Goal: Task Accomplishment & Management: Manage account settings

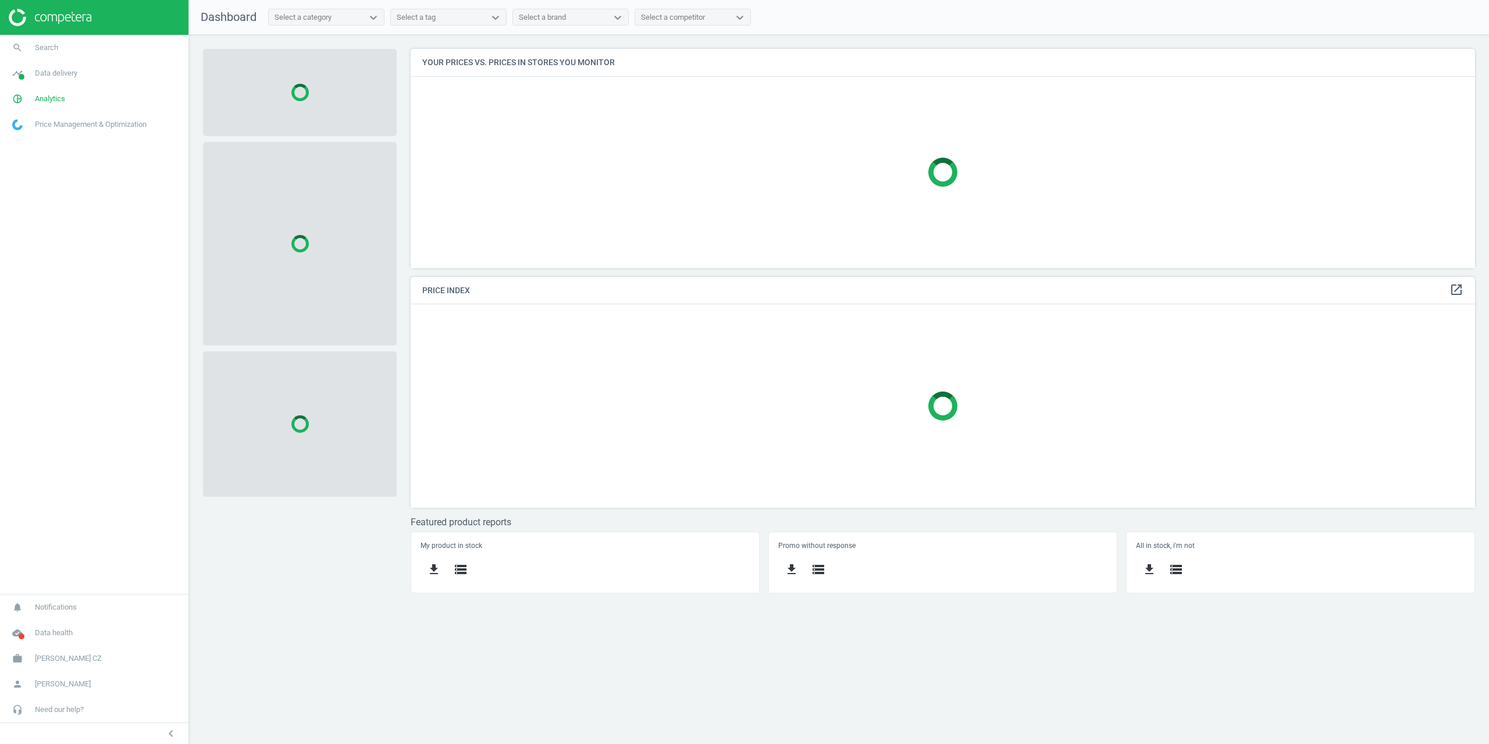
scroll to position [237, 1082]
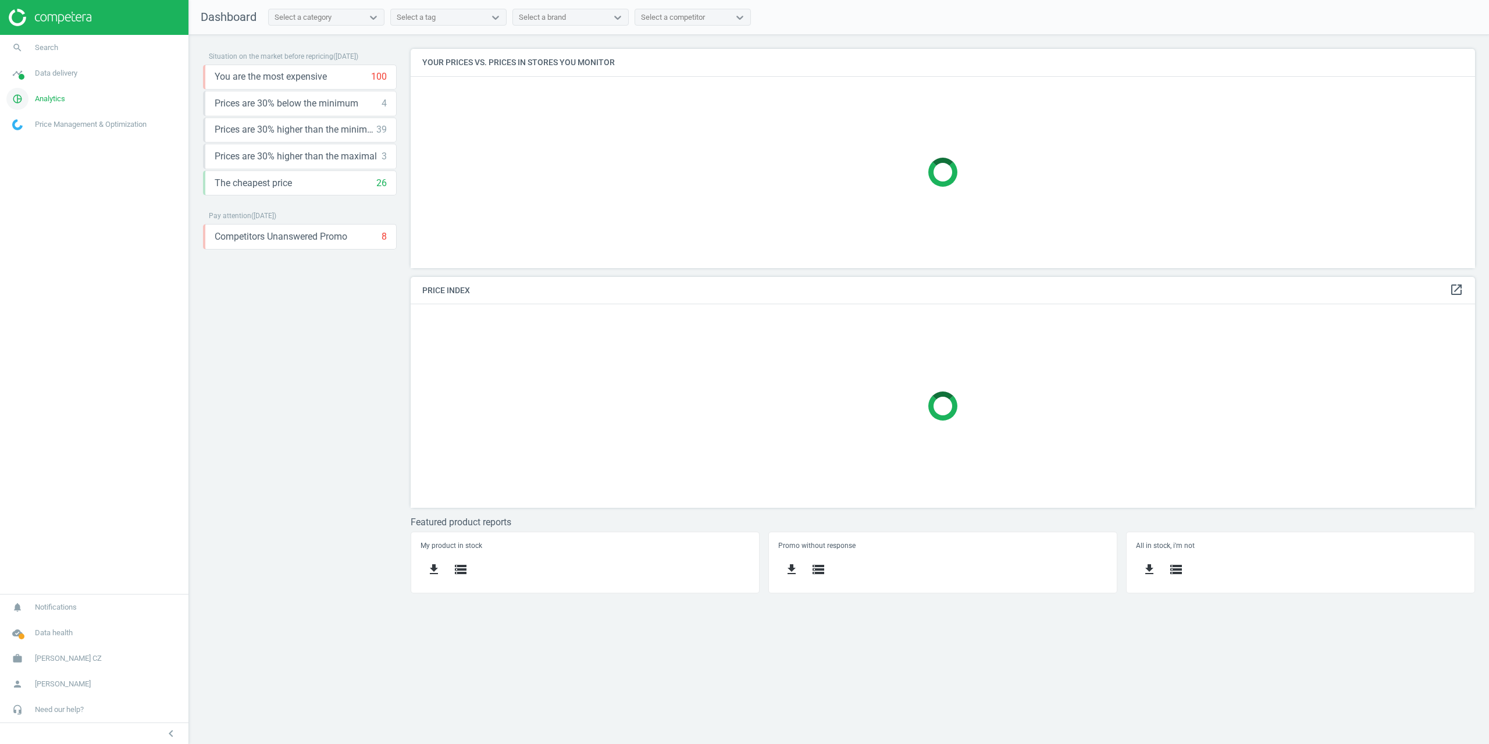
click at [48, 99] on span "Analytics" at bounding box center [50, 99] width 30 height 10
click at [33, 142] on span "Products" at bounding box center [26, 141] width 27 height 9
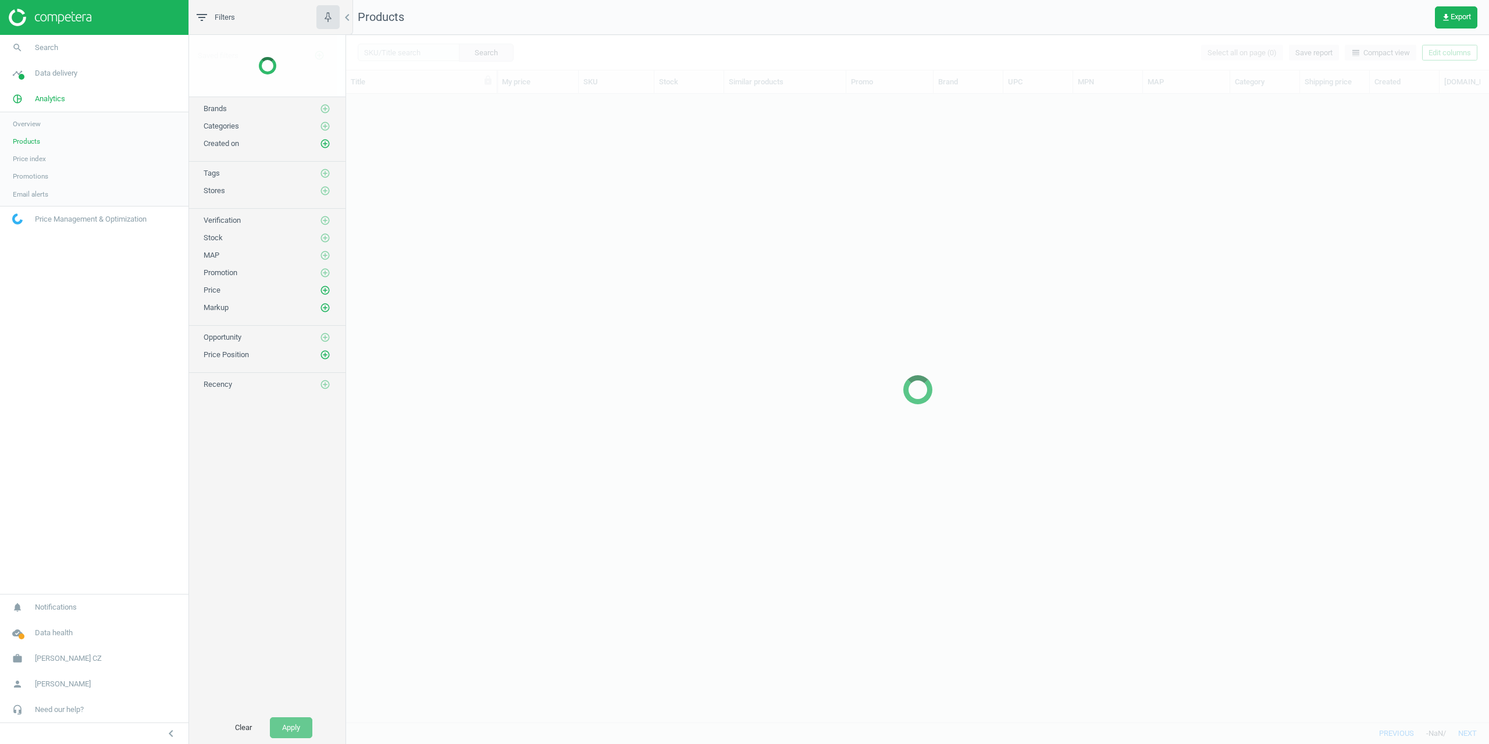
scroll to position [611, 1134]
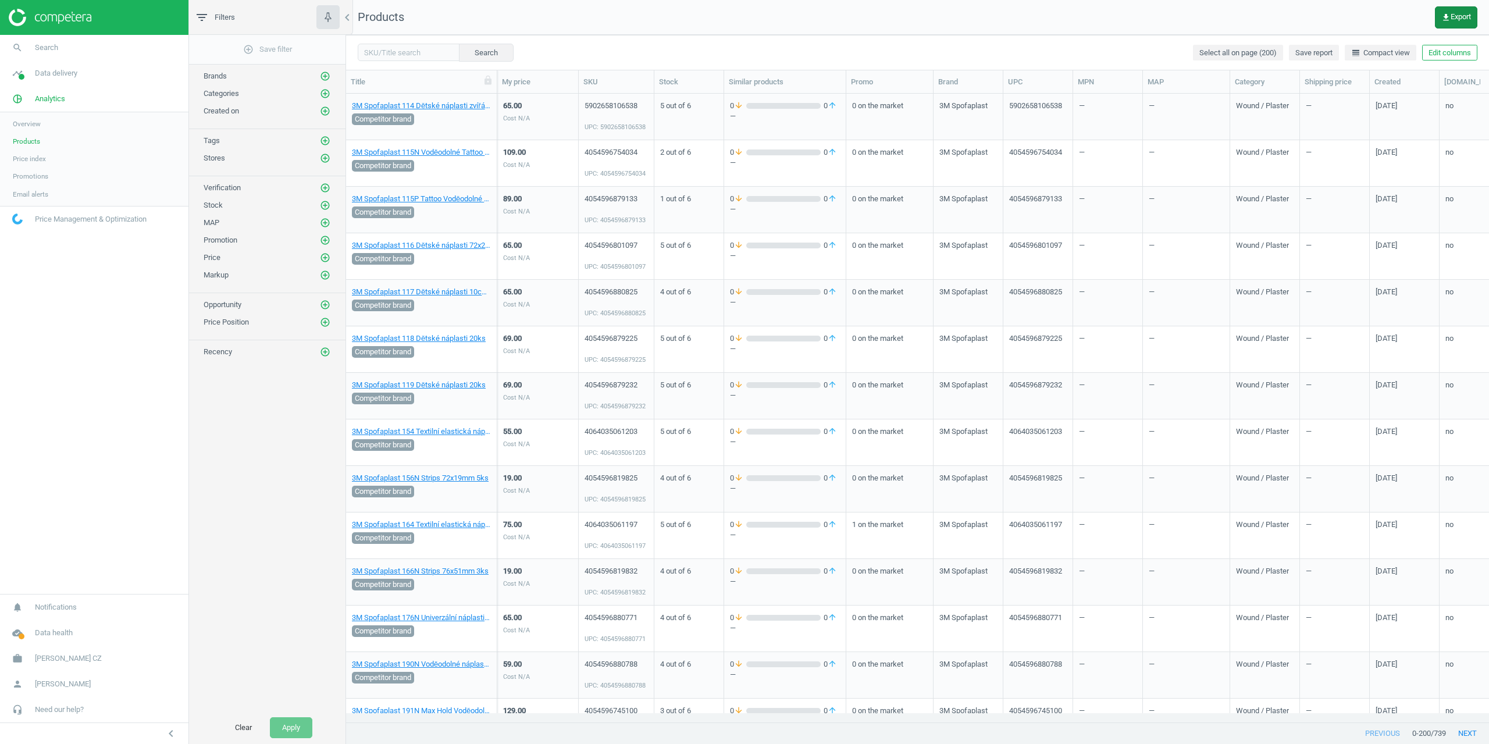
click at [1458, 10] on button "get_app Export" at bounding box center [1456, 17] width 42 height 22
drag, startPoint x: 1346, startPoint y: 13, endPoint x: 1423, endPoint y: 31, distance: 78.7
click at [1346, 14] on nav "Products get_app Export" at bounding box center [917, 17] width 1143 height 35
click at [1443, 56] on button "Edit columns" at bounding box center [1449, 53] width 55 height 16
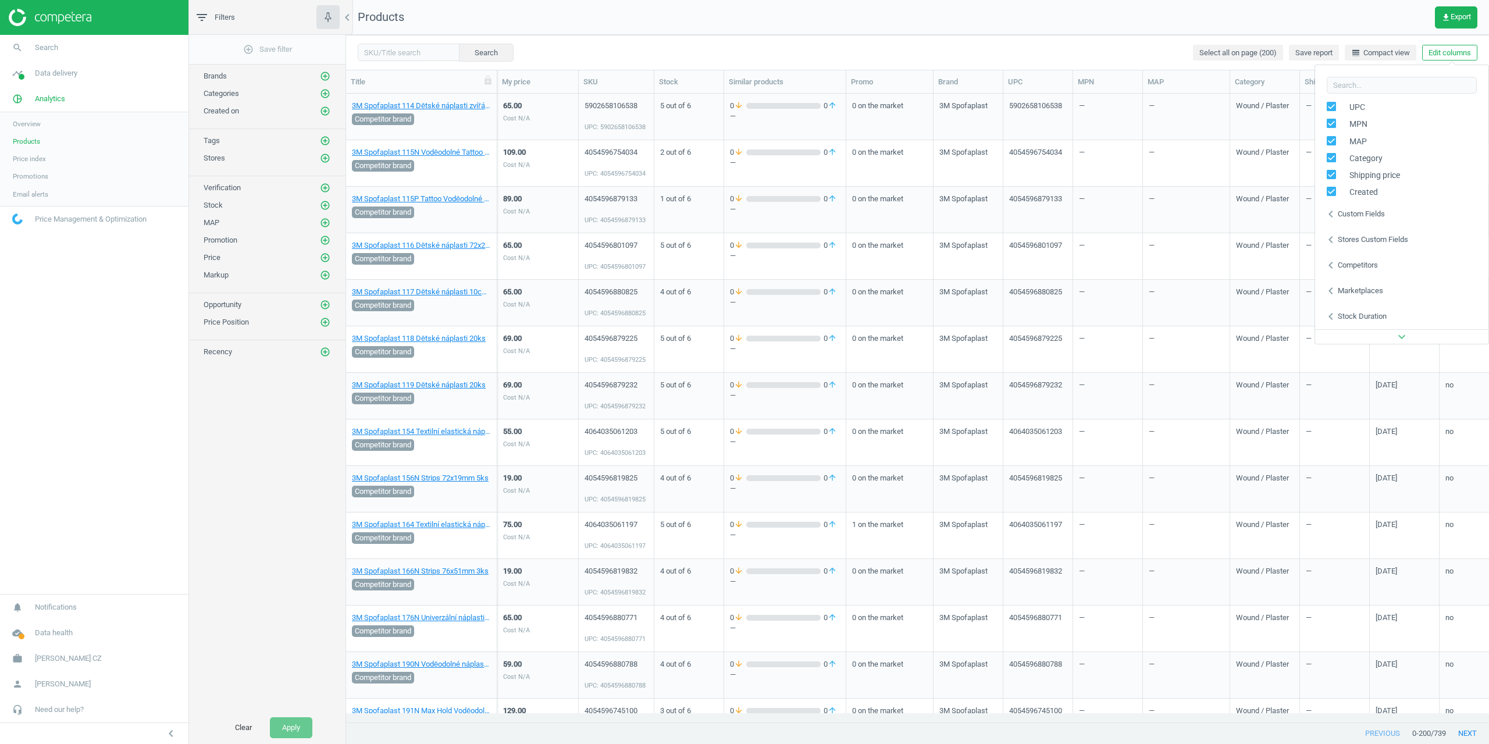
click at [1356, 217] on div "Custom fields" at bounding box center [1361, 214] width 47 height 10
click at [1360, 218] on div "Custom fields" at bounding box center [1361, 214] width 47 height 10
click at [1364, 235] on div "Stores custom fields" at bounding box center [1373, 239] width 70 height 10
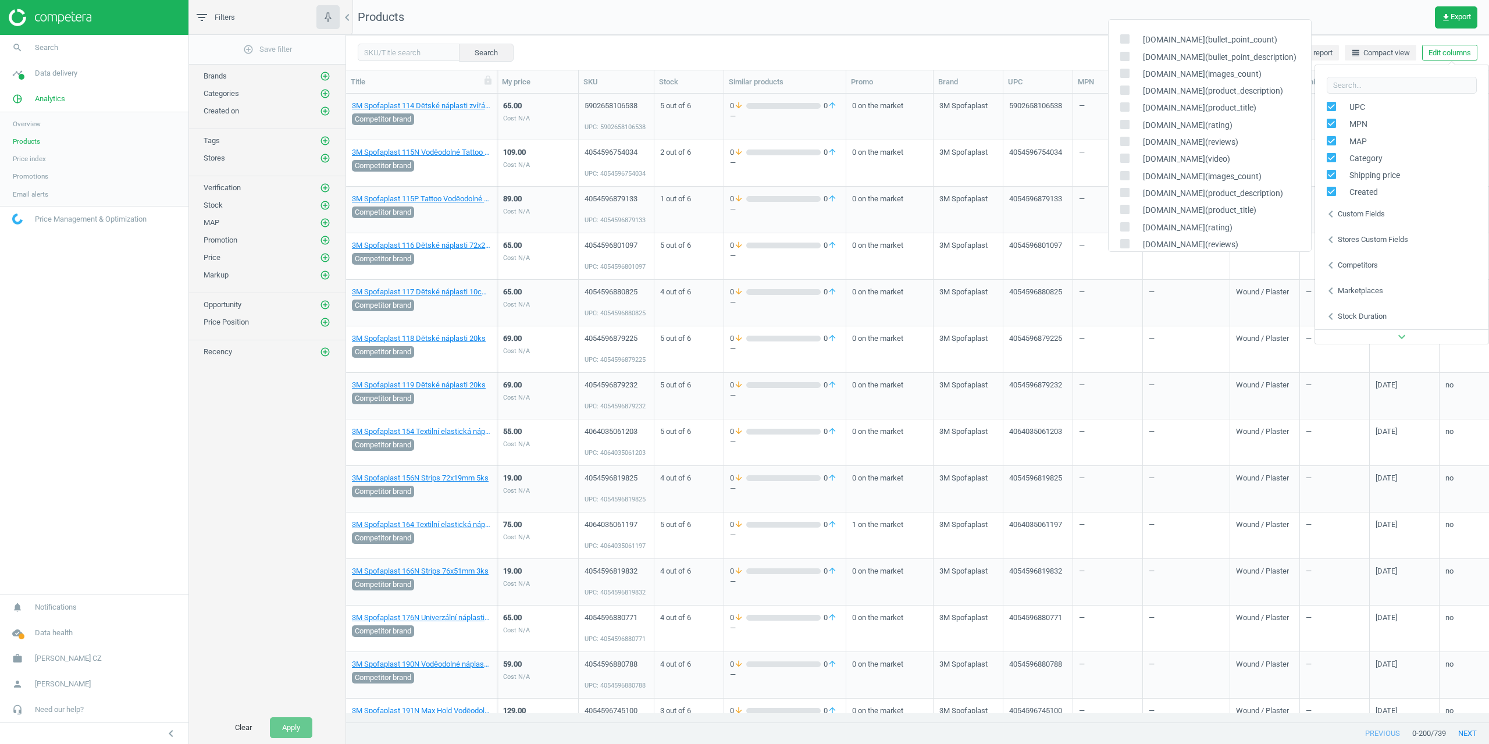
click at [1133, 156] on label at bounding box center [1128, 159] width 17 height 11
click at [1128, 156] on input "checkbox" at bounding box center [1125, 159] width 8 height 8
checkbox input "true"
click at [1055, 37] on div "Search Select all on page (200) Save report line_weight Compact view Edit colum…" at bounding box center [917, 52] width 1143 height 35
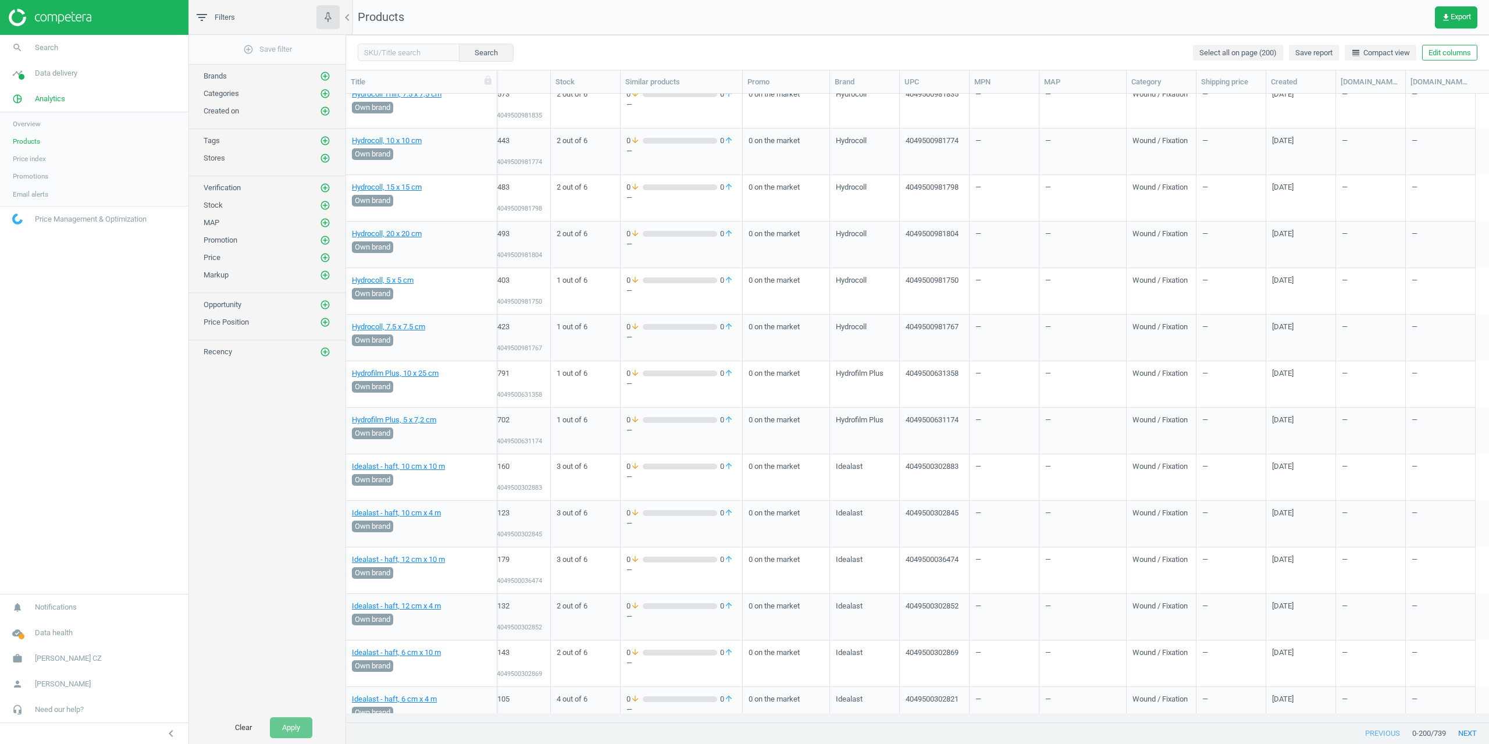
scroll to position [8687, 0]
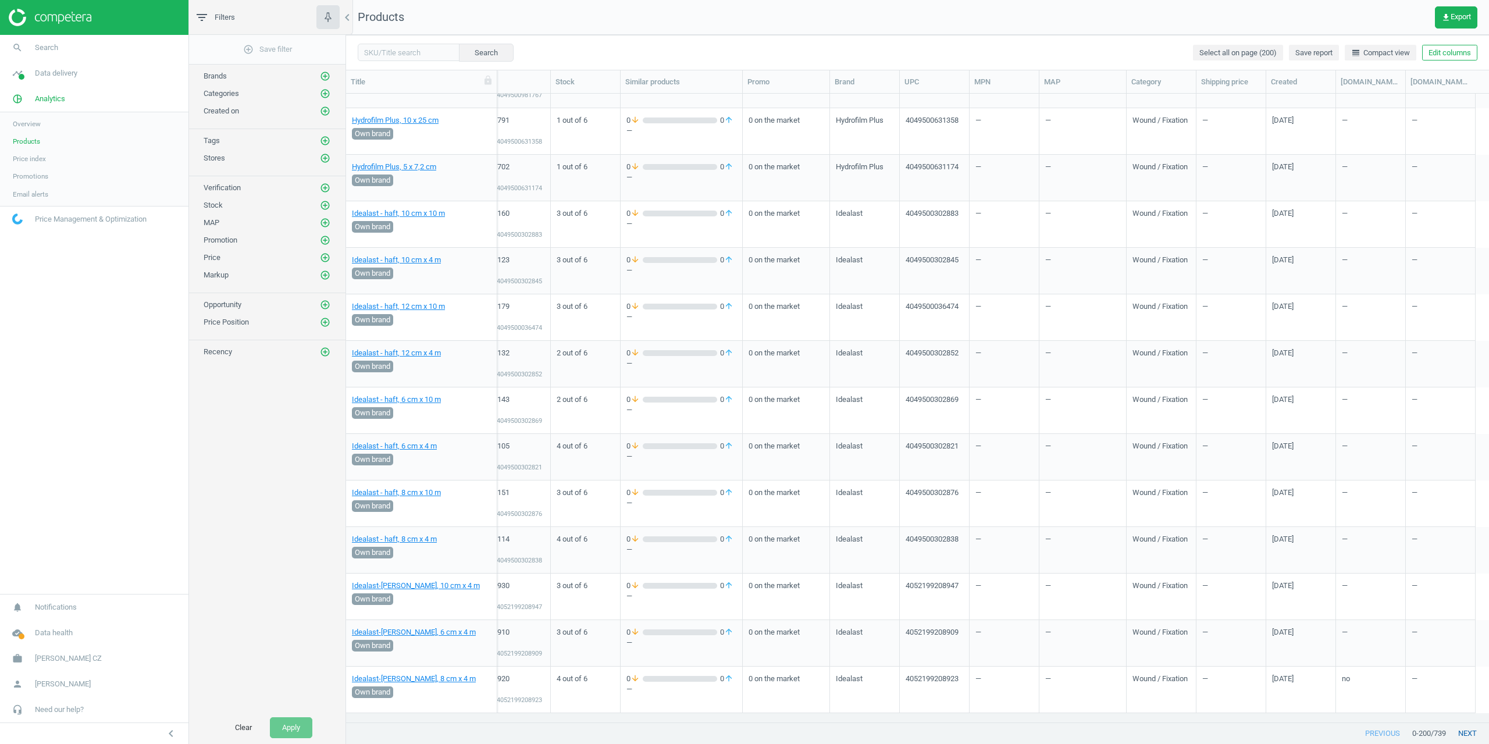
click at [1467, 736] on button "next" at bounding box center [1467, 733] width 43 height 21
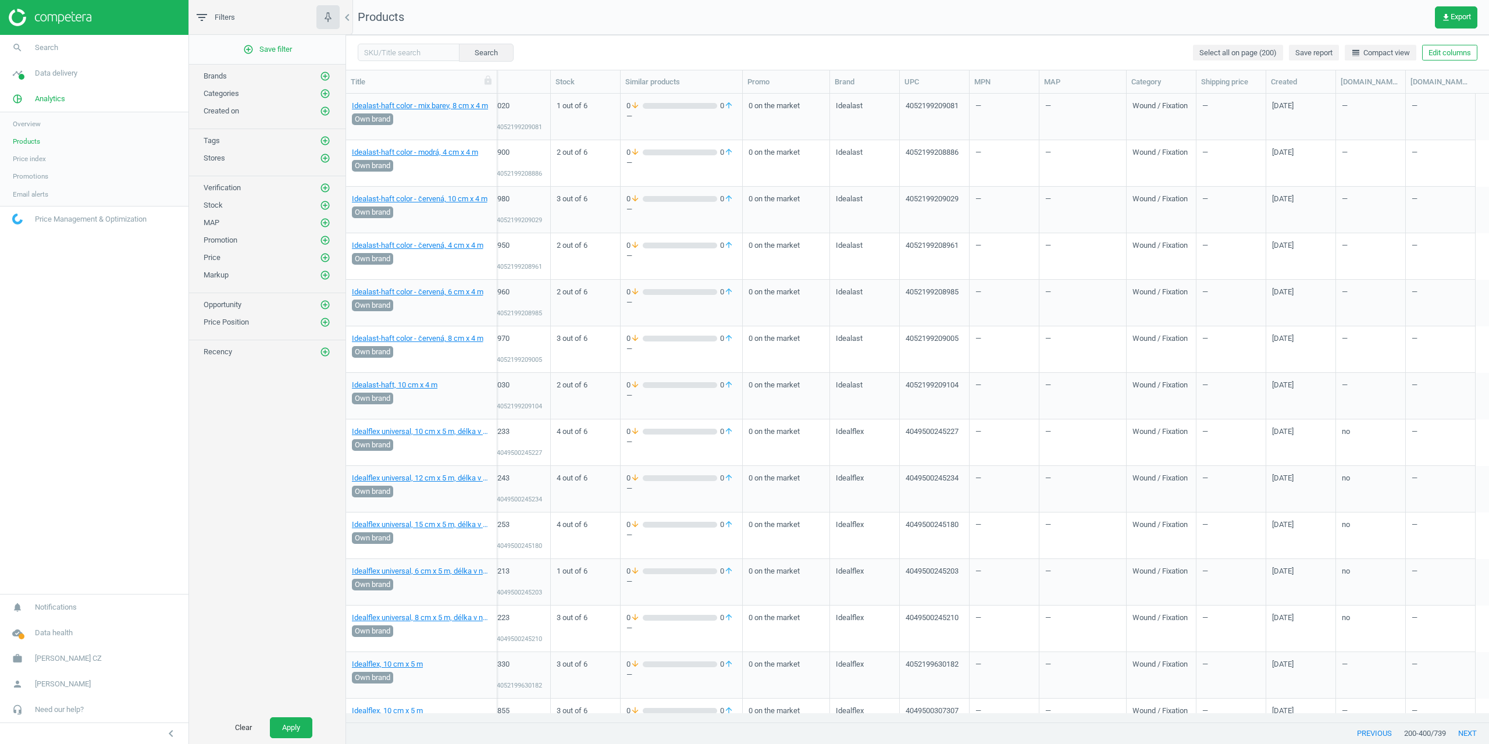
drag, startPoint x: 1254, startPoint y: 448, endPoint x: 1264, endPoint y: 261, distance: 187.6
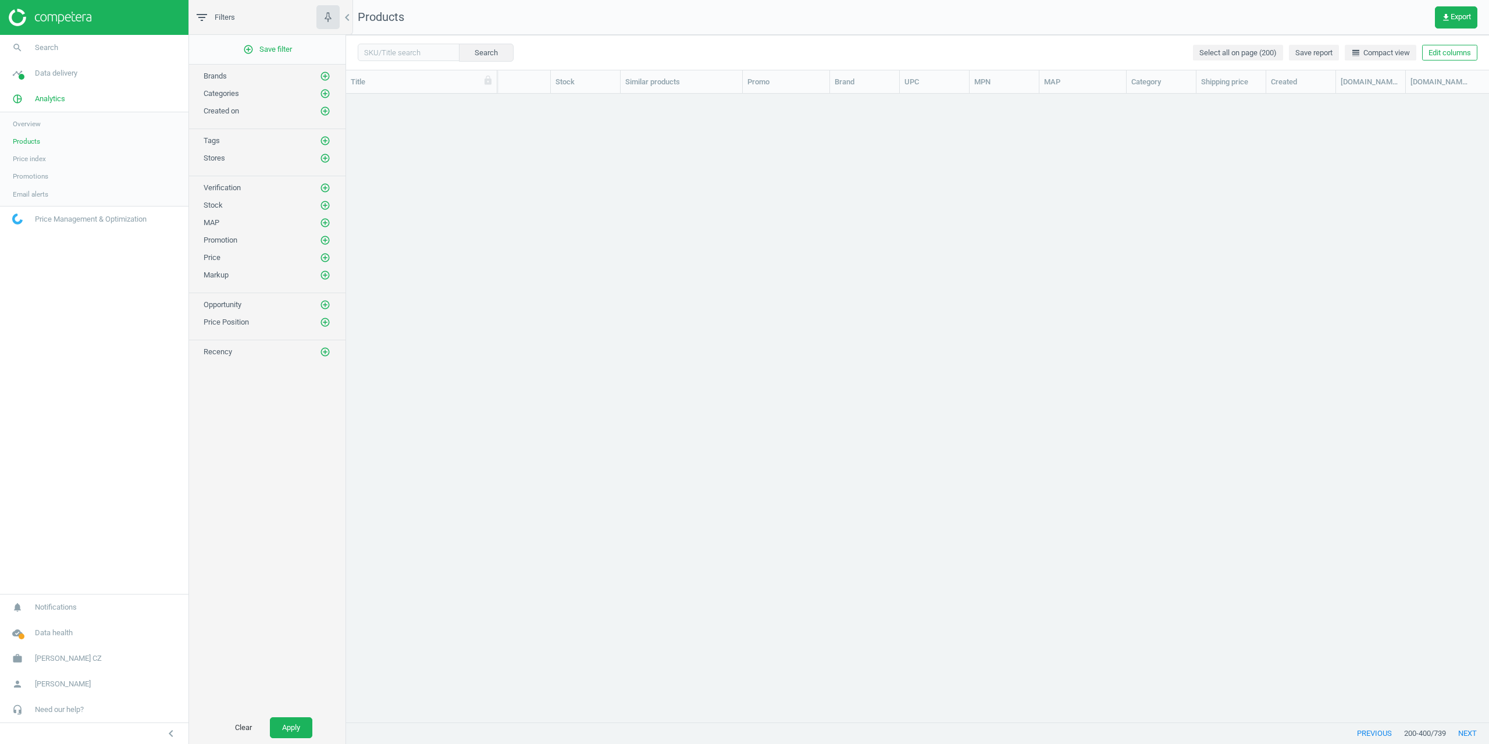
scroll to position [8687, 0]
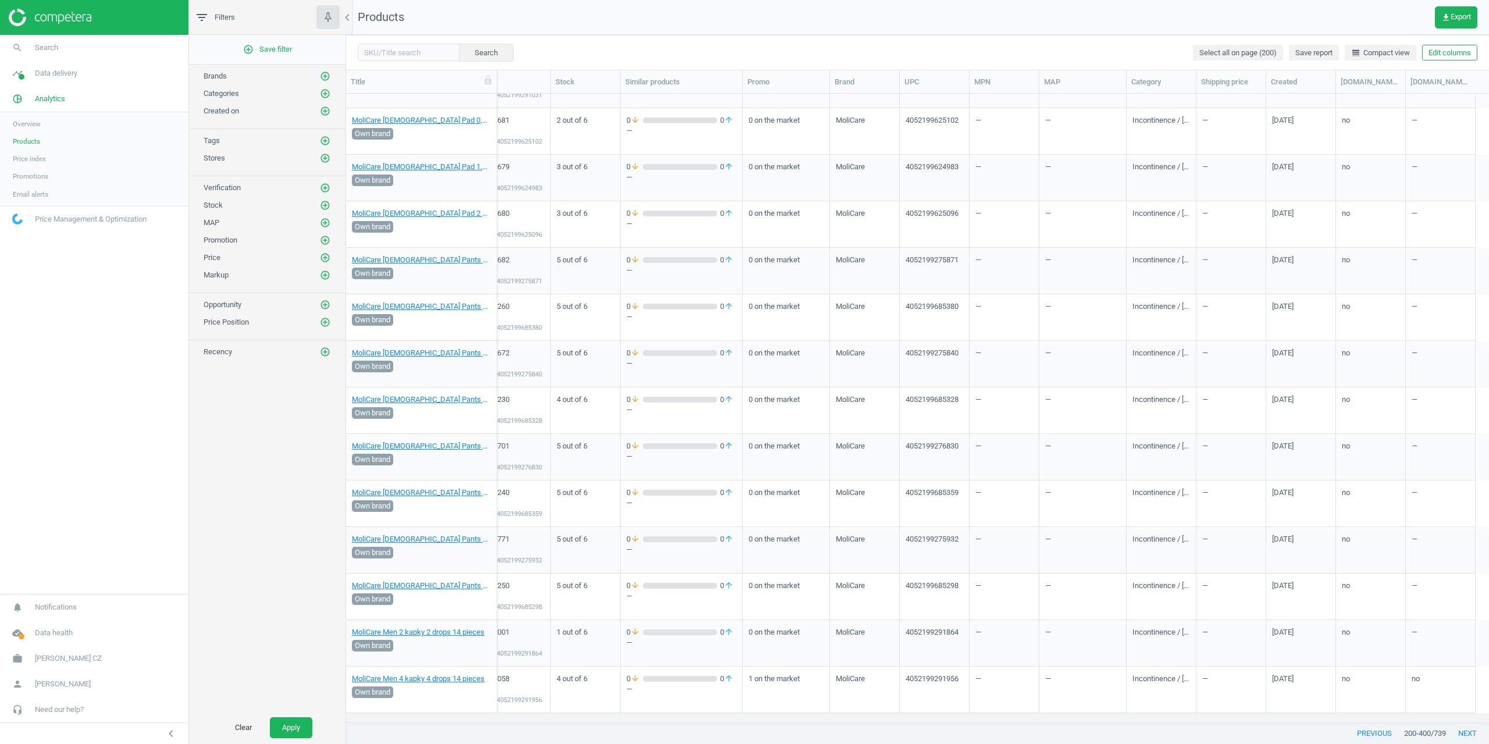
drag, startPoint x: 1353, startPoint y: 298, endPoint x: 1398, endPoint y: 660, distance: 365.0
click at [1477, 733] on button "next" at bounding box center [1467, 733] width 43 height 21
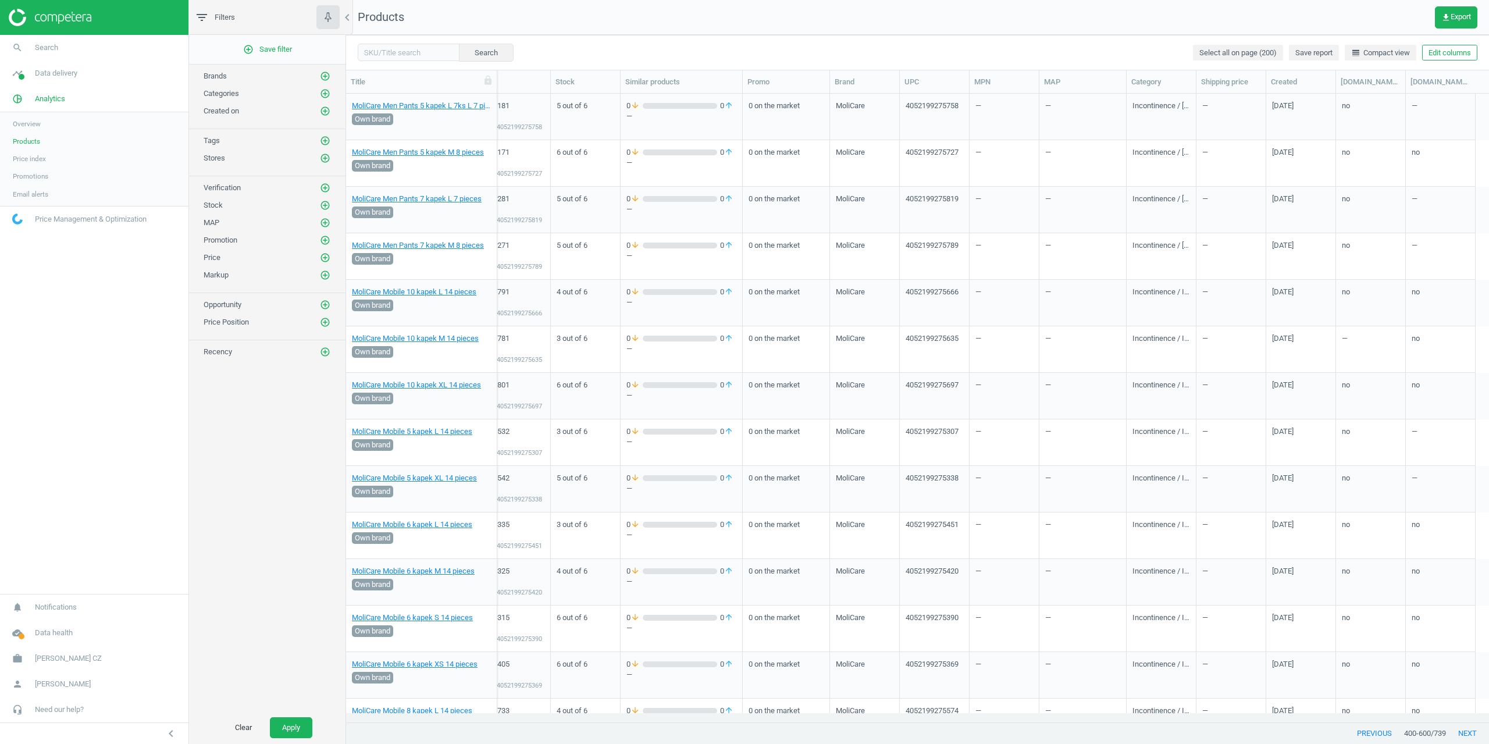
drag, startPoint x: 1360, startPoint y: 453, endPoint x: 1356, endPoint y: 170, distance: 283.3
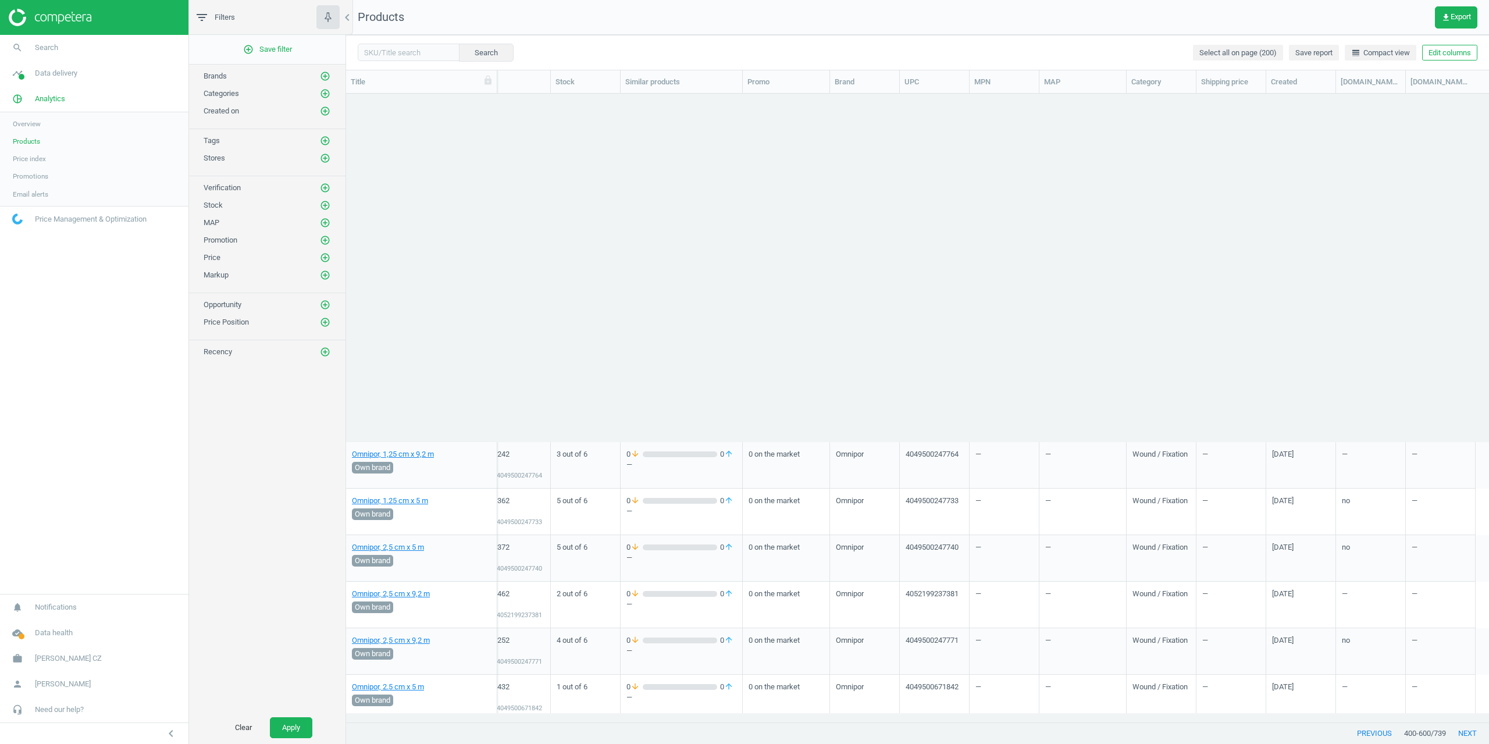
scroll to position [8687, 0]
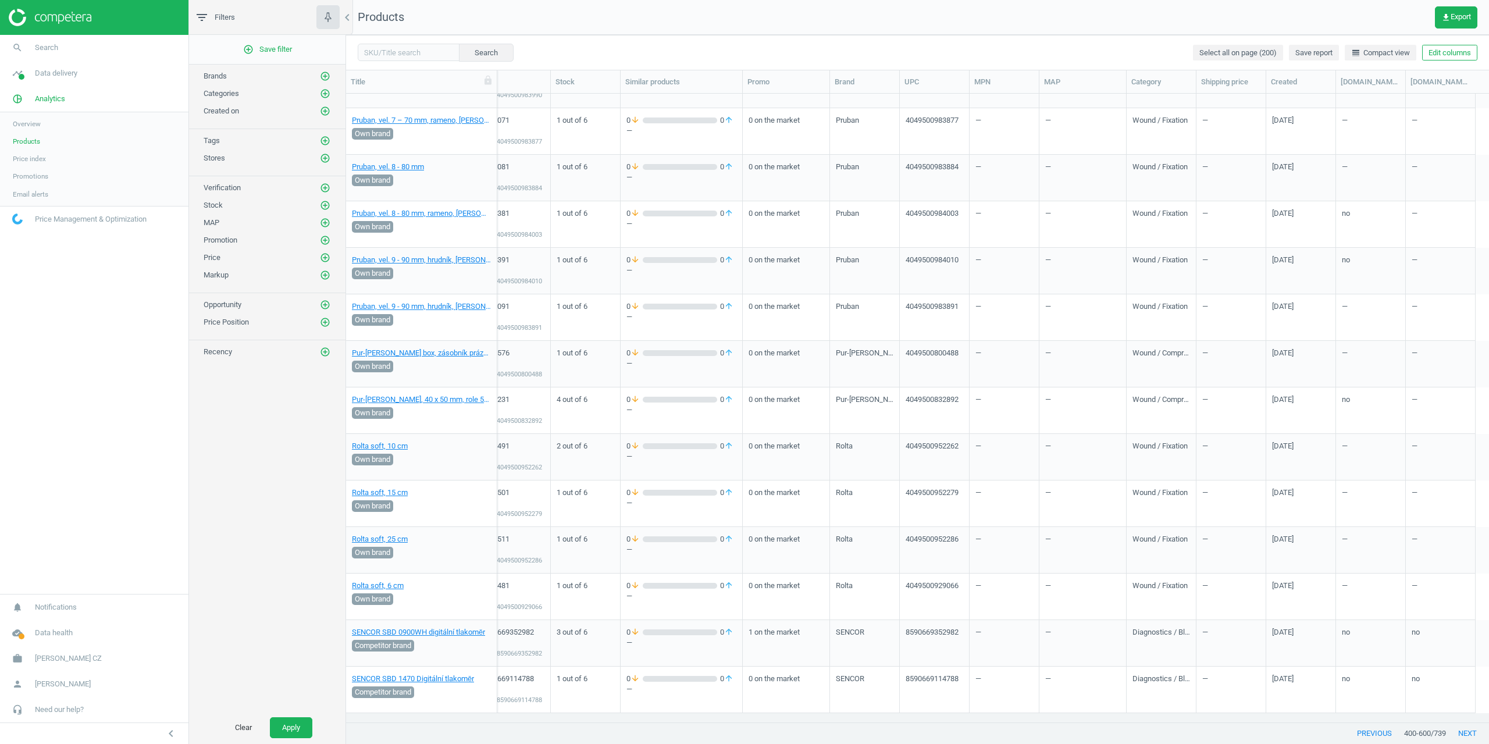
drag, startPoint x: 1356, startPoint y: 170, endPoint x: 1424, endPoint y: 668, distance: 502.4
click at [1466, 733] on button "next" at bounding box center [1467, 733] width 43 height 21
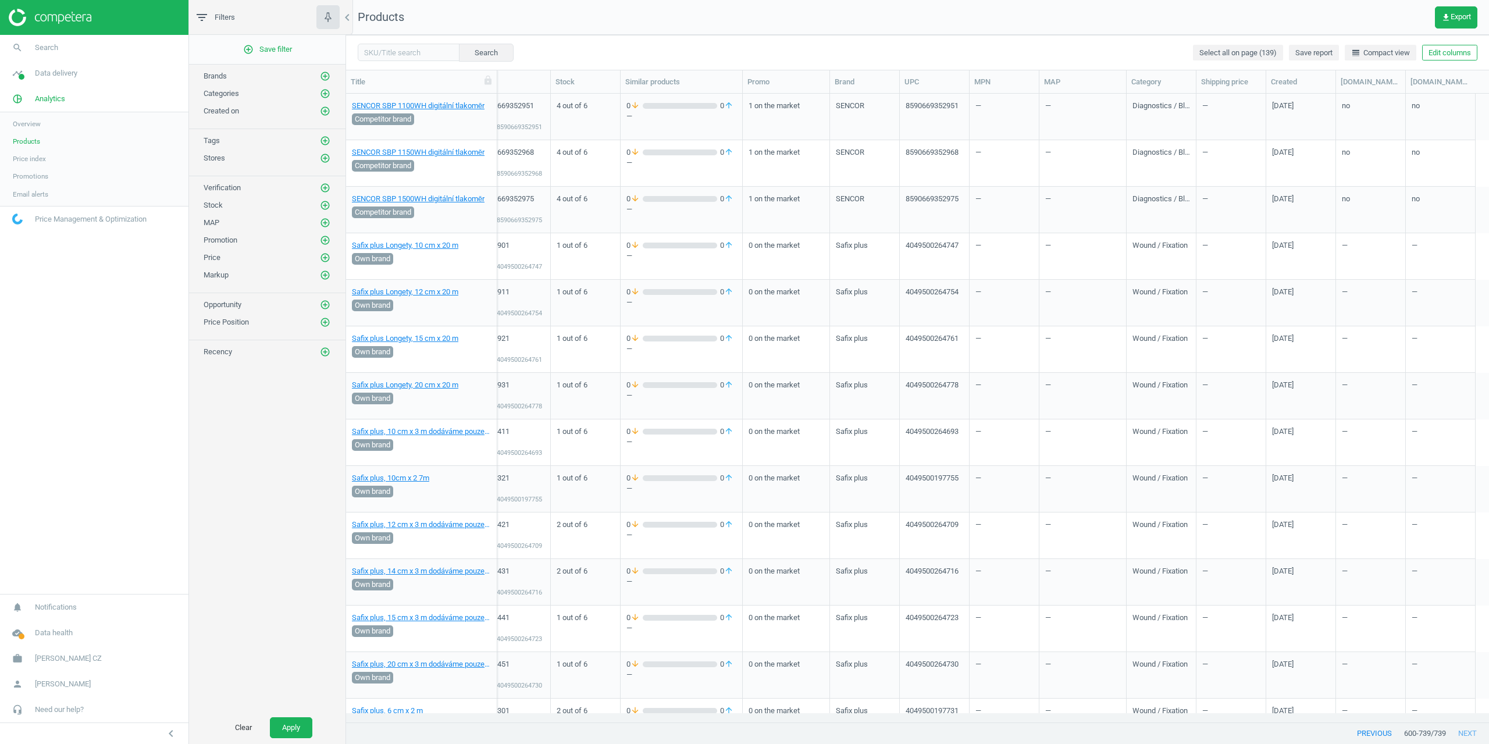
drag, startPoint x: 1341, startPoint y: 435, endPoint x: 1325, endPoint y: 199, distance: 236.7
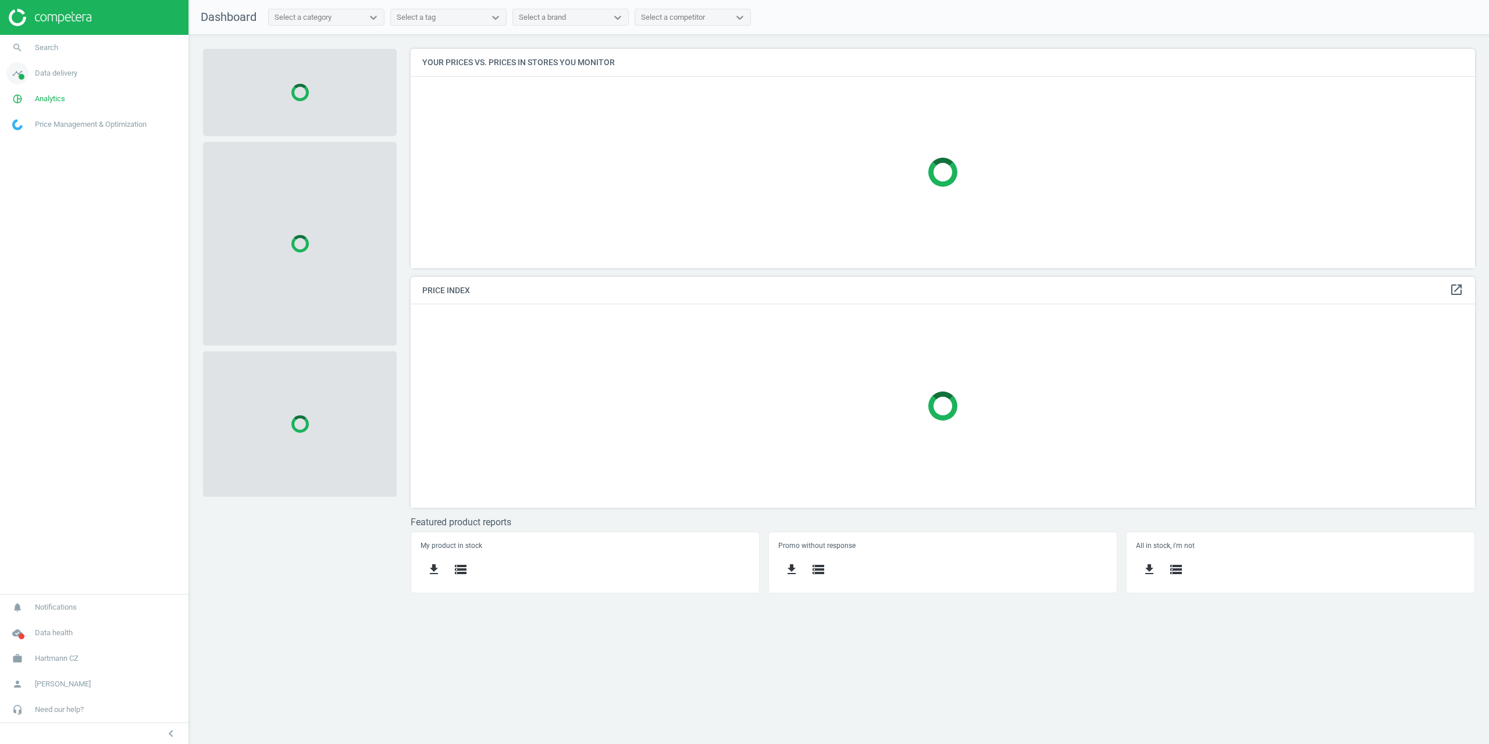
scroll to position [237, 1082]
click at [47, 85] on link "timeline Data delivery" at bounding box center [94, 73] width 188 height 26
click at [43, 224] on span "Analytics" at bounding box center [50, 228] width 30 height 10
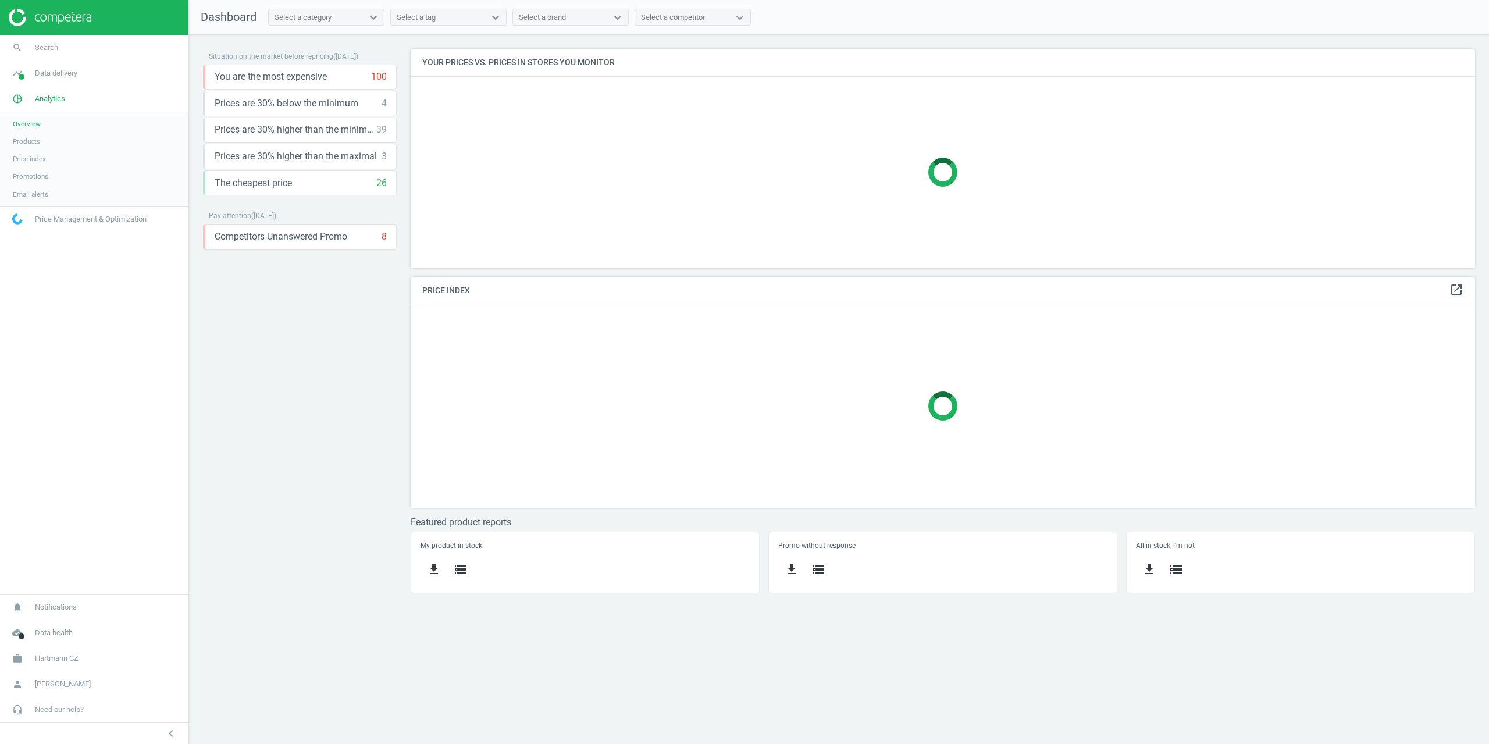
click at [34, 144] on span "Products" at bounding box center [26, 141] width 27 height 9
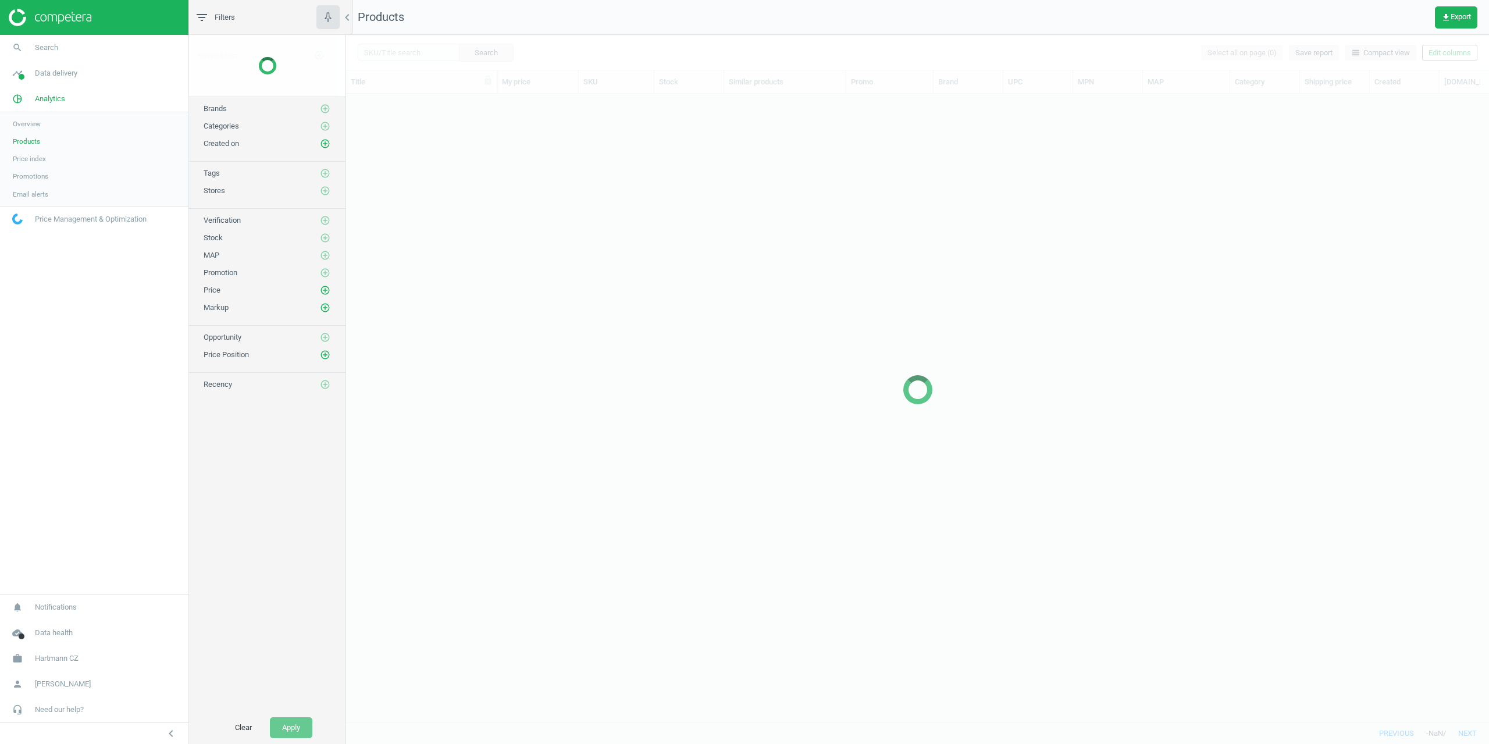
scroll to position [611, 1134]
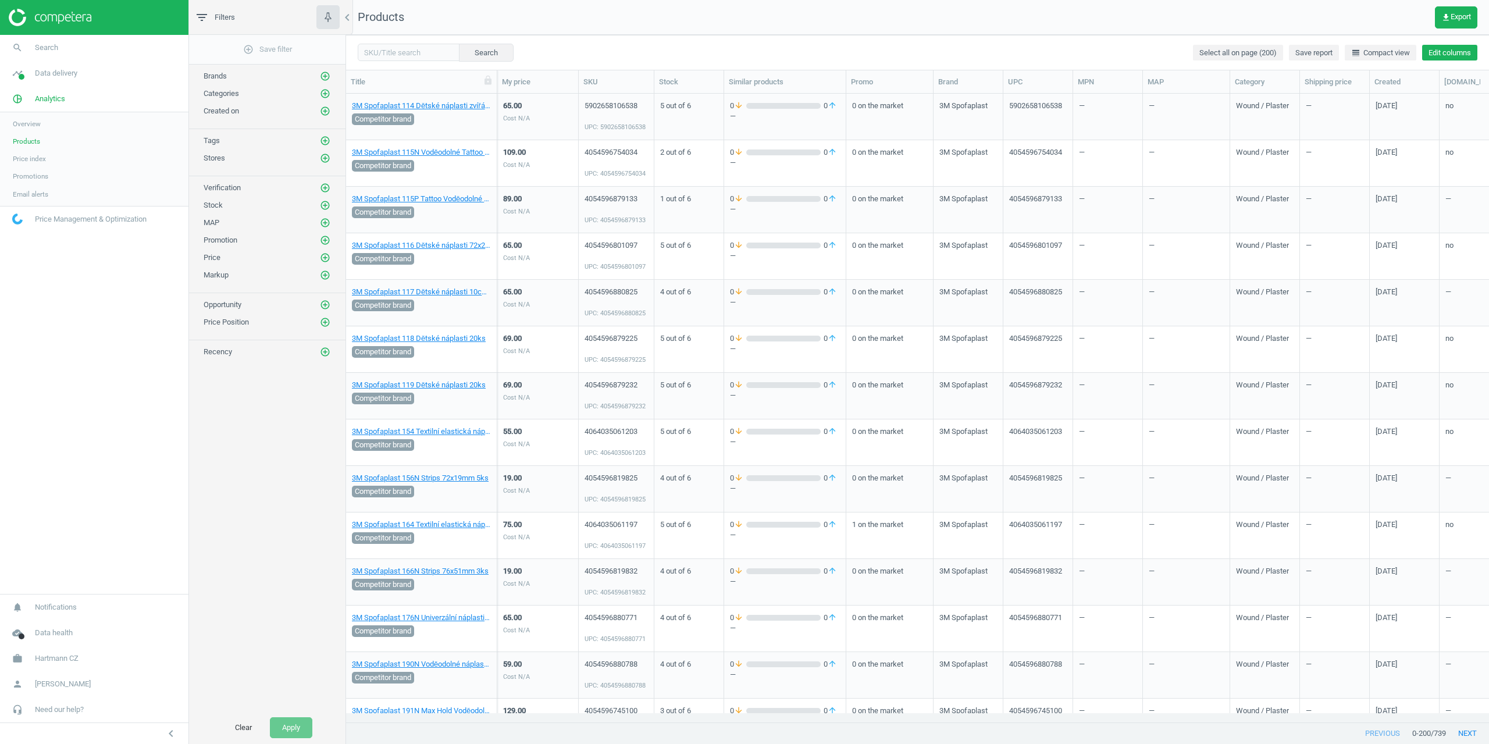
click at [1430, 49] on button "Edit columns" at bounding box center [1449, 53] width 55 height 16
click at [1371, 234] on div "Stores custom fields" at bounding box center [1373, 239] width 70 height 10
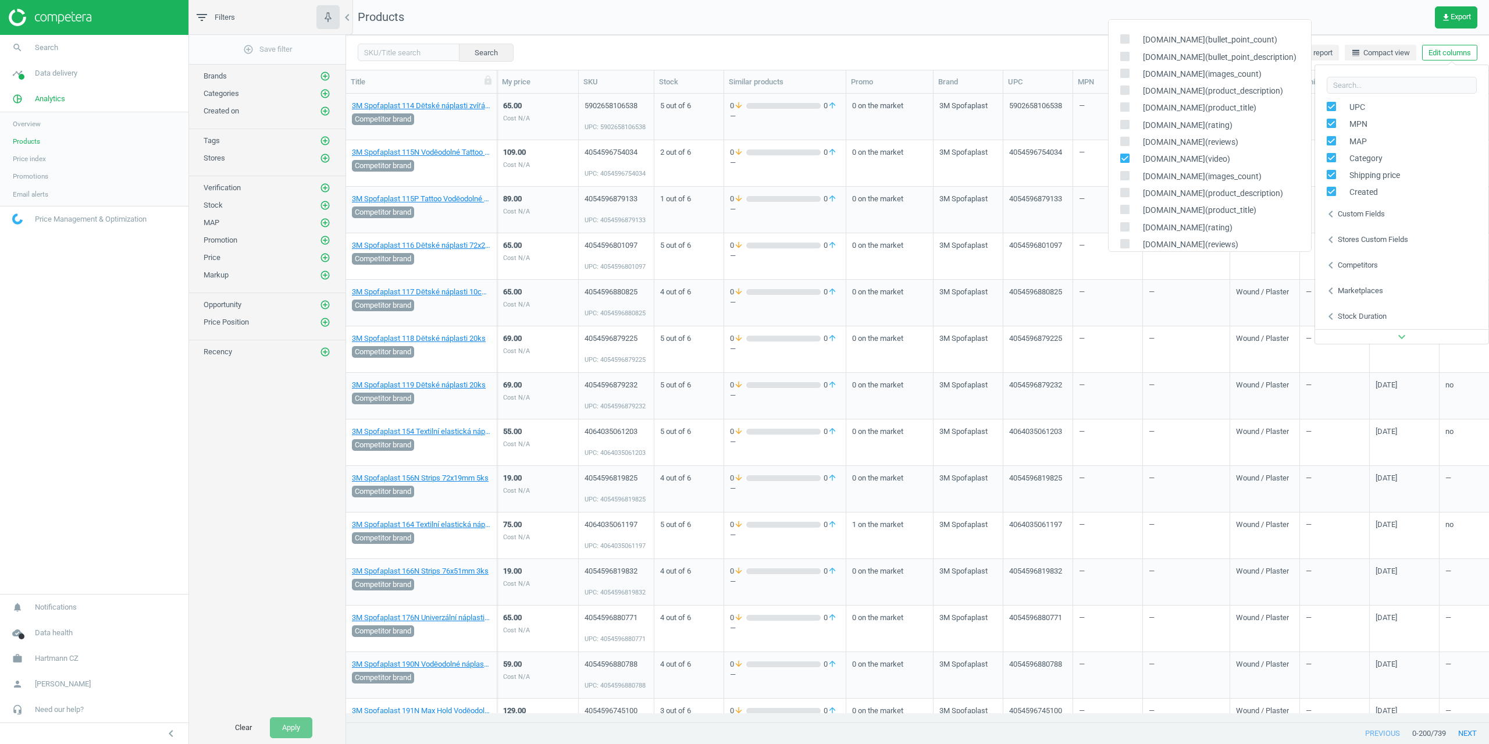
click at [1167, 163] on span "alza.cz(video)" at bounding box center [1183, 159] width 93 height 11
click at [1125, 159] on input "checkbox" at bounding box center [1125, 159] width 8 height 8
checkbox input "false"
click at [1128, 56] on input "checkbox" at bounding box center [1125, 56] width 8 height 8
checkbox input "true"
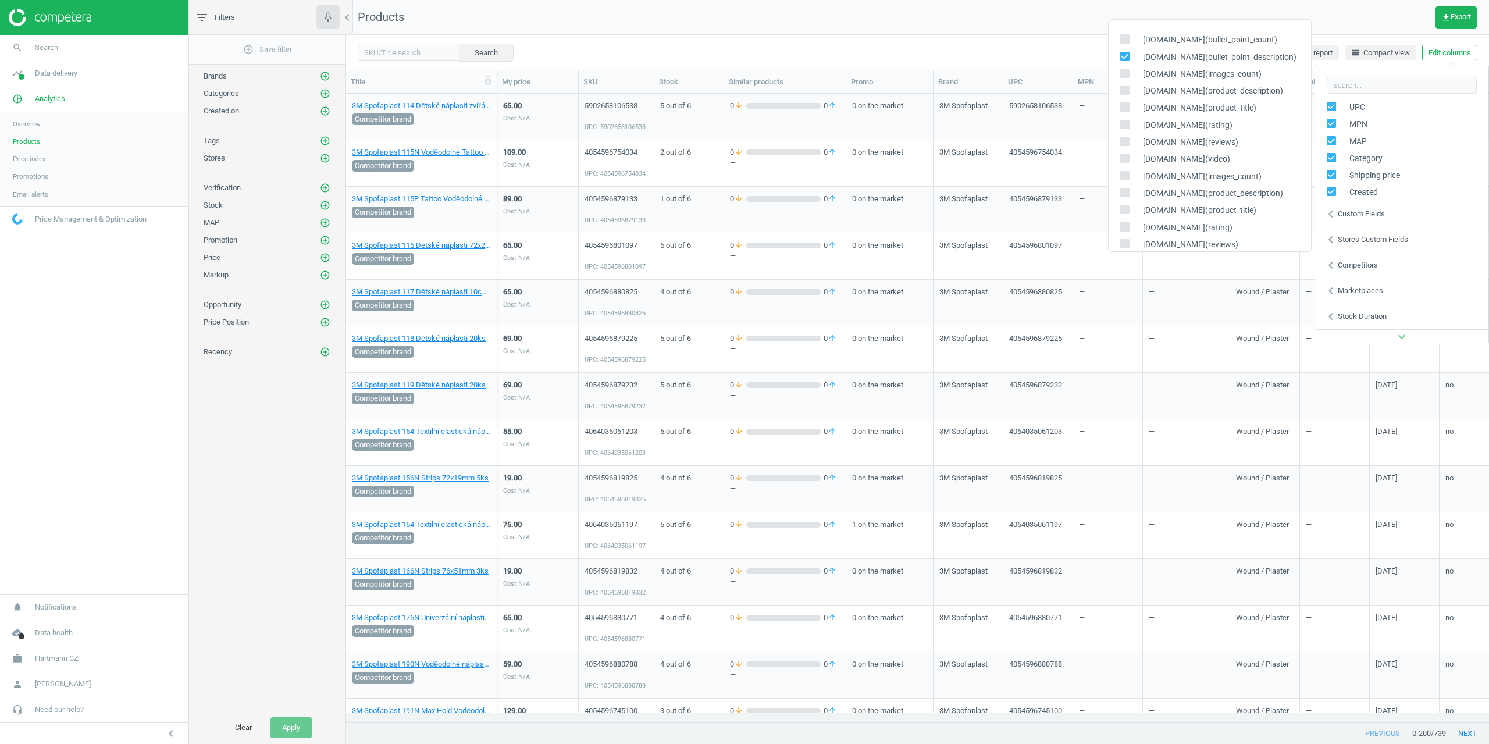
click at [1127, 38] on input "checkbox" at bounding box center [1125, 39] width 8 height 8
checkbox input "true"
click at [1036, 35] on div "Search Select all on page (200) Save report line_weight Compact view Edit colum…" at bounding box center [917, 52] width 1143 height 35
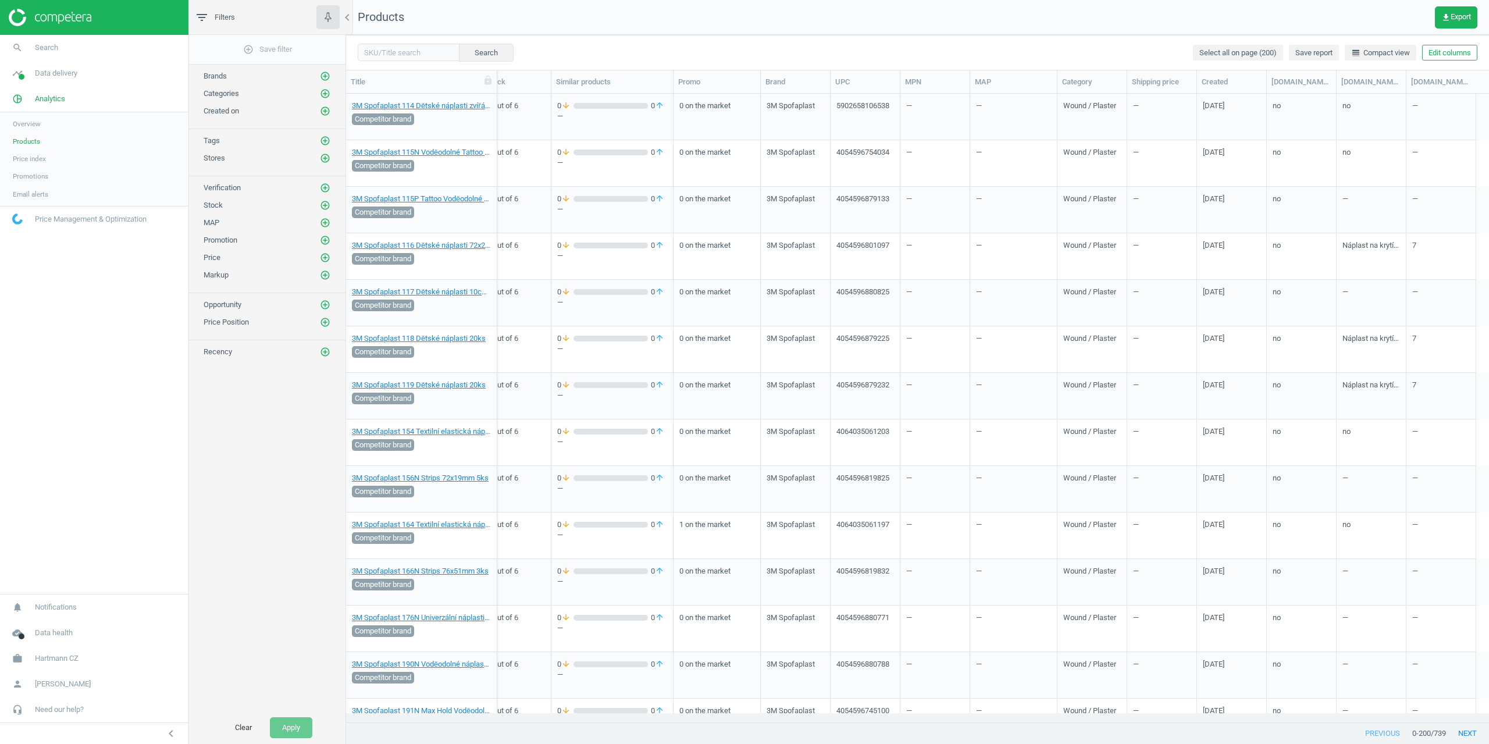
scroll to position [0, 173]
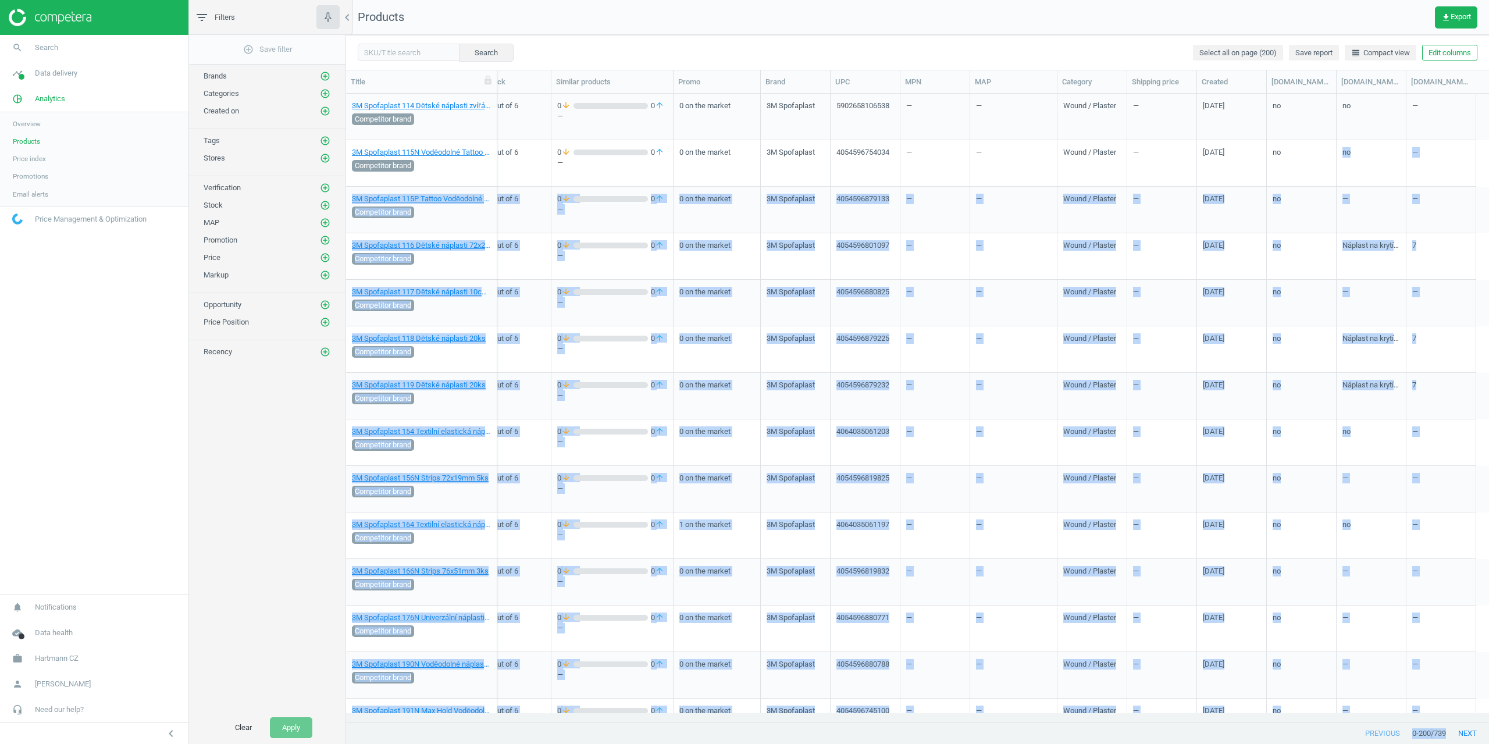
drag, startPoint x: 1360, startPoint y: 245, endPoint x: 1305, endPoint y: 179, distance: 85.9
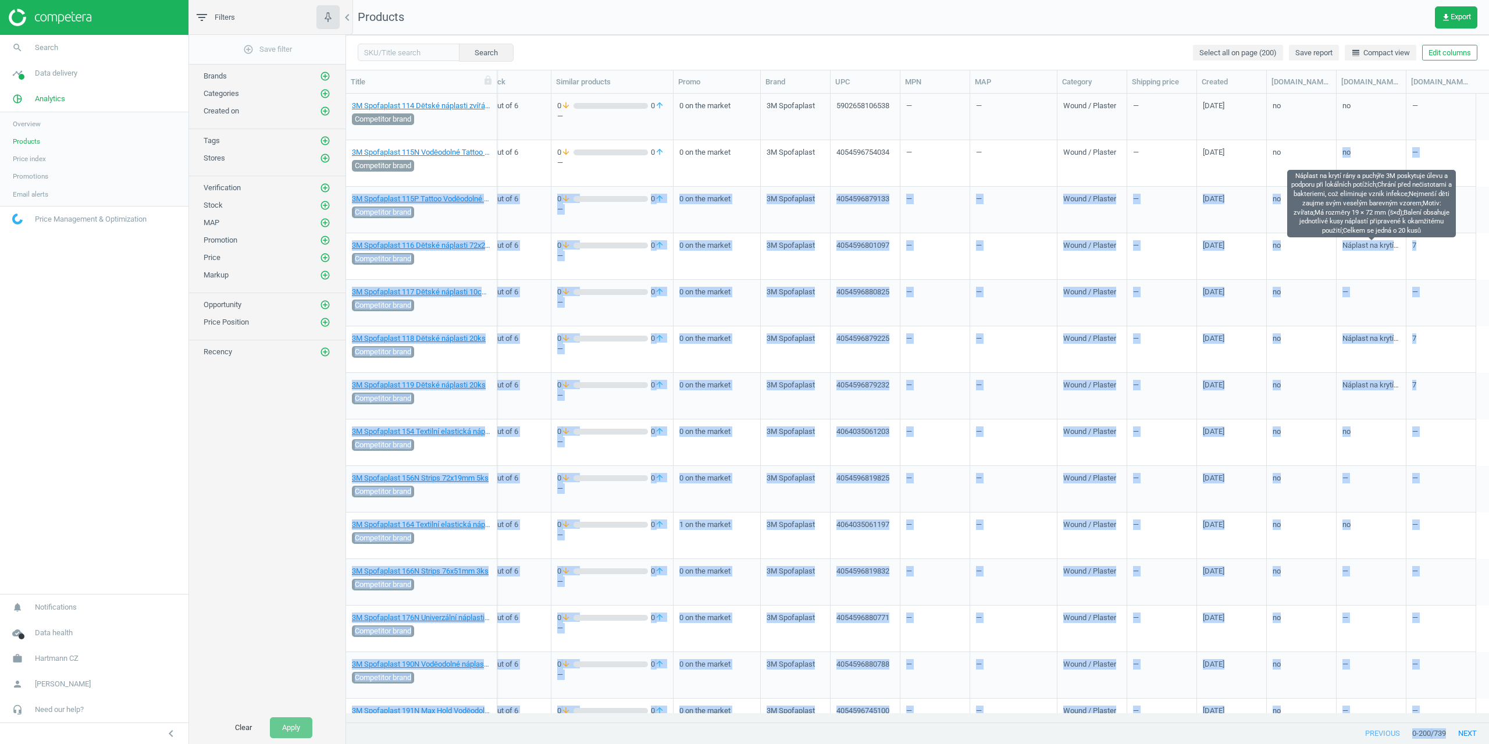
click at [1351, 252] on div "Náplast na krytí rány a puchýře 3M poskytuje úlevu a podporu při lokálních potí…" at bounding box center [1371, 259] width 58 height 38
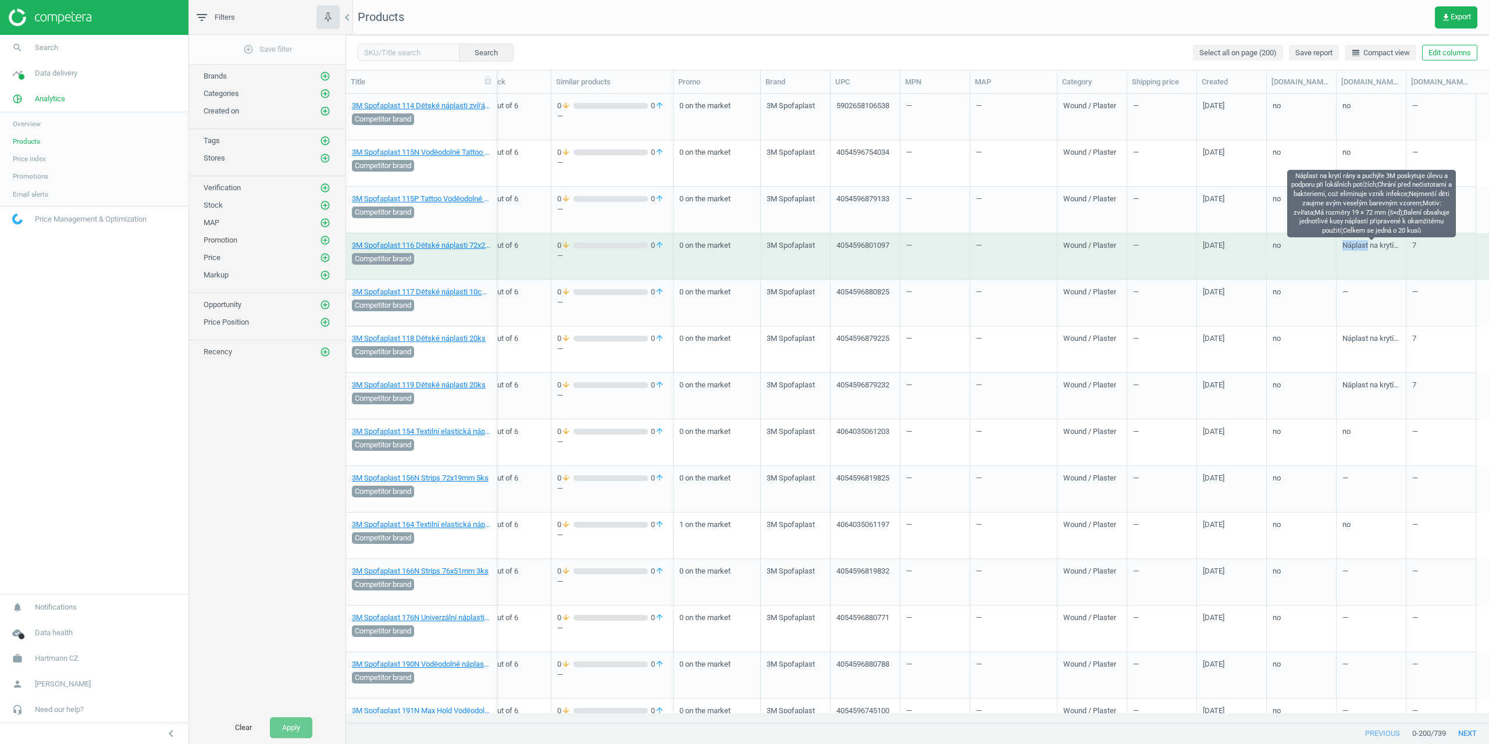
drag, startPoint x: 1340, startPoint y: 246, endPoint x: 1367, endPoint y: 249, distance: 27.5
click at [1367, 249] on div "Náplast na krytí rány a puchýře 3M poskytuje úlevu a podporu při lokálních potí…" at bounding box center [1372, 256] width 70 height 47
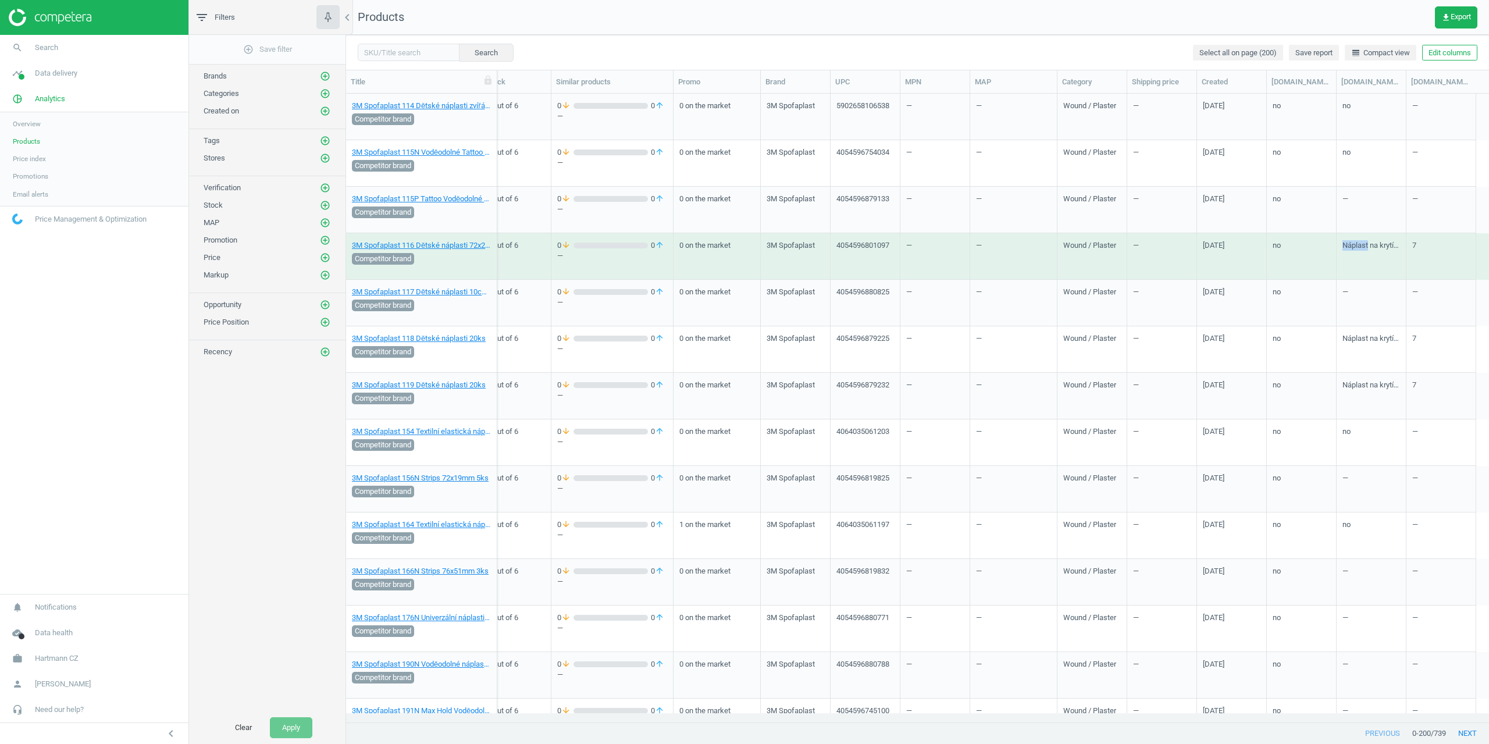
copy div "Náplast"
click at [1472, 52] on button "Edit columns" at bounding box center [1449, 53] width 55 height 16
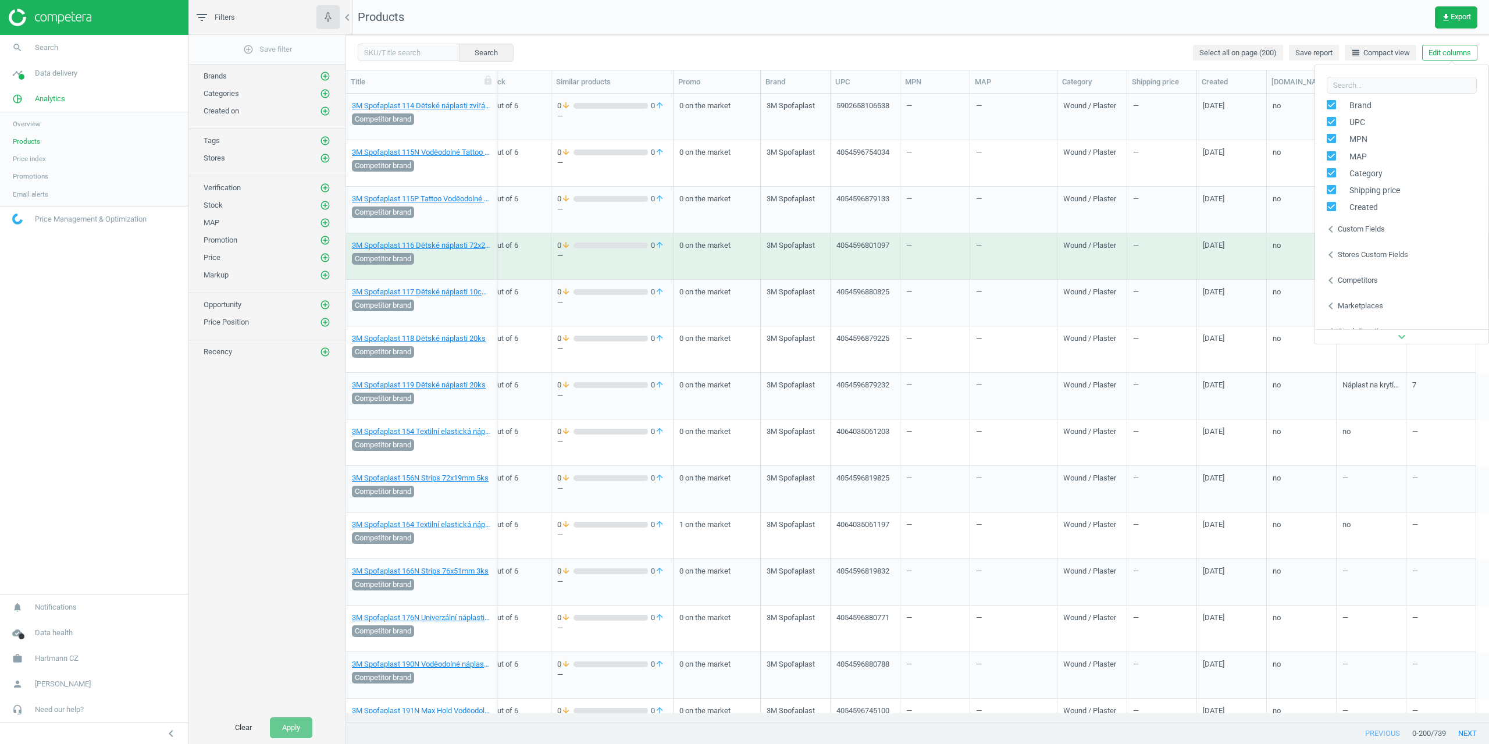
scroll to position [184, 0]
click at [1352, 218] on div "Custom fields" at bounding box center [1361, 214] width 47 height 10
click at [1353, 236] on div "Stores custom fields" at bounding box center [1373, 239] width 70 height 10
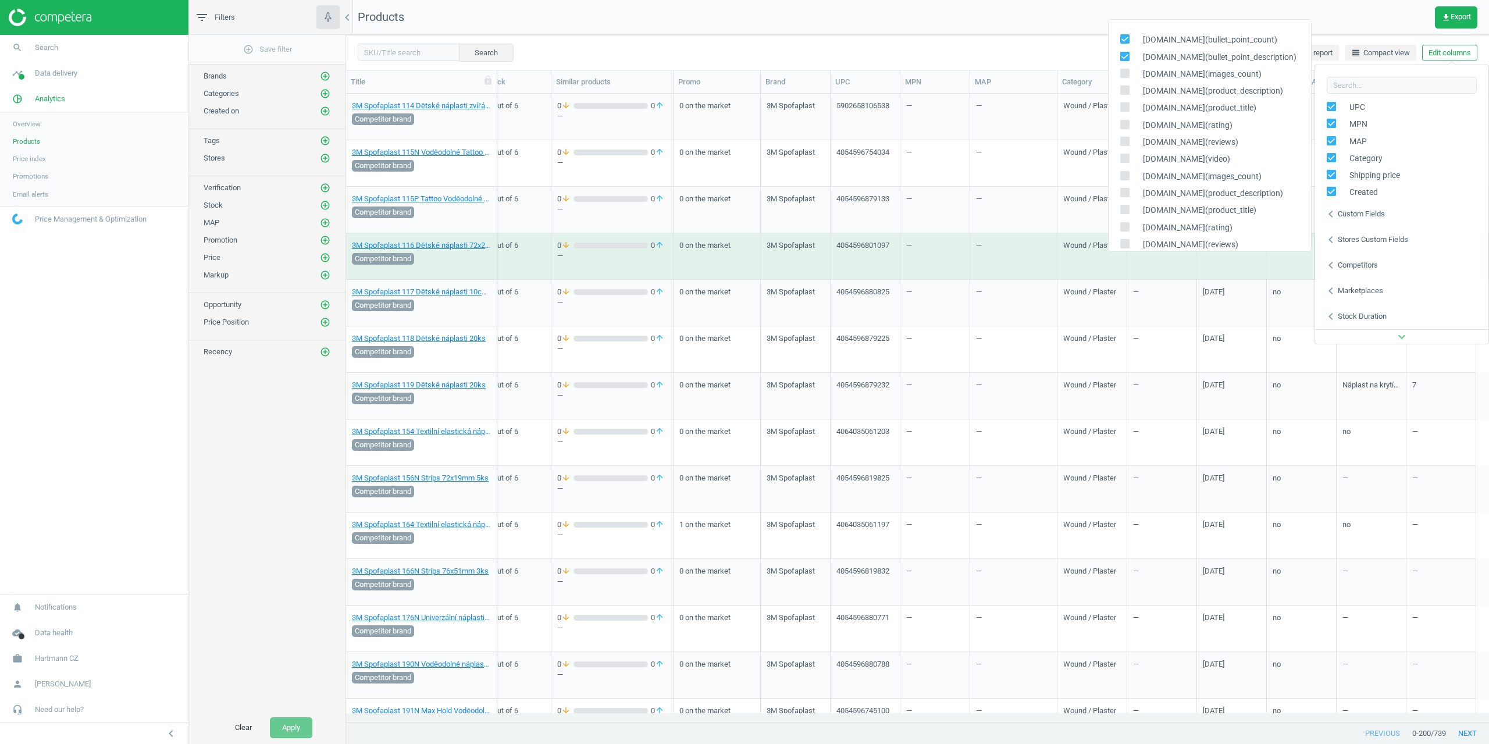
click at [1119, 58] on div "alza.cz(bullet_point_description)" at bounding box center [1210, 57] width 202 height 17
click at [1121, 34] on icon at bounding box center [1124, 38] width 9 height 9
click at [1121, 35] on input "checkbox" at bounding box center [1125, 39] width 8 height 8
checkbox input "false"
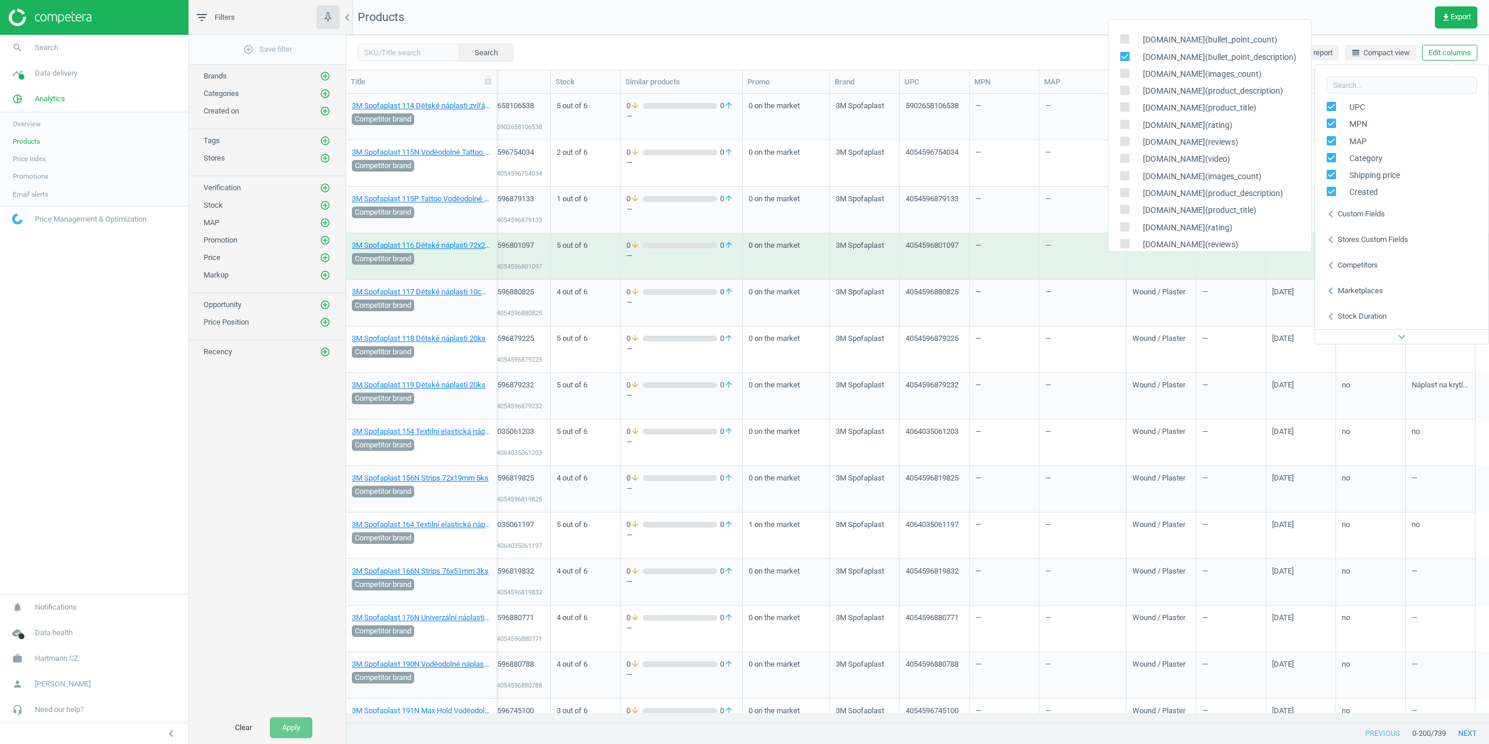
click at [1122, 51] on div "alza.cz(bullet_point_description)" at bounding box center [1210, 57] width 202 height 17
click at [1124, 53] on input "checkbox" at bounding box center [1125, 56] width 8 height 8
checkbox input "false"
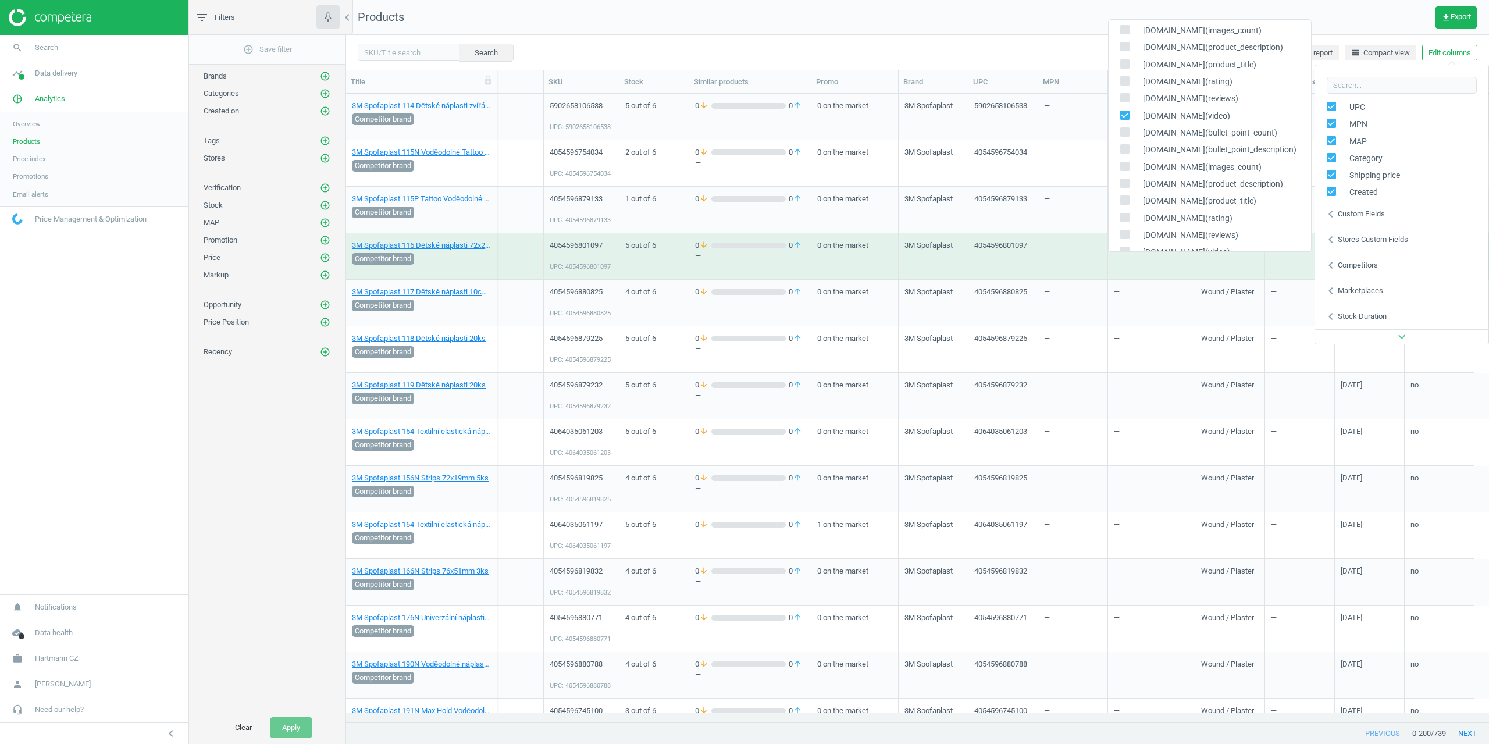
scroll to position [349, 0]
click at [1124, 95] on icon at bounding box center [1124, 99] width 9 height 9
click at [1124, 95] on input "checkbox" at bounding box center [1125, 99] width 8 height 8
checkbox input "false"
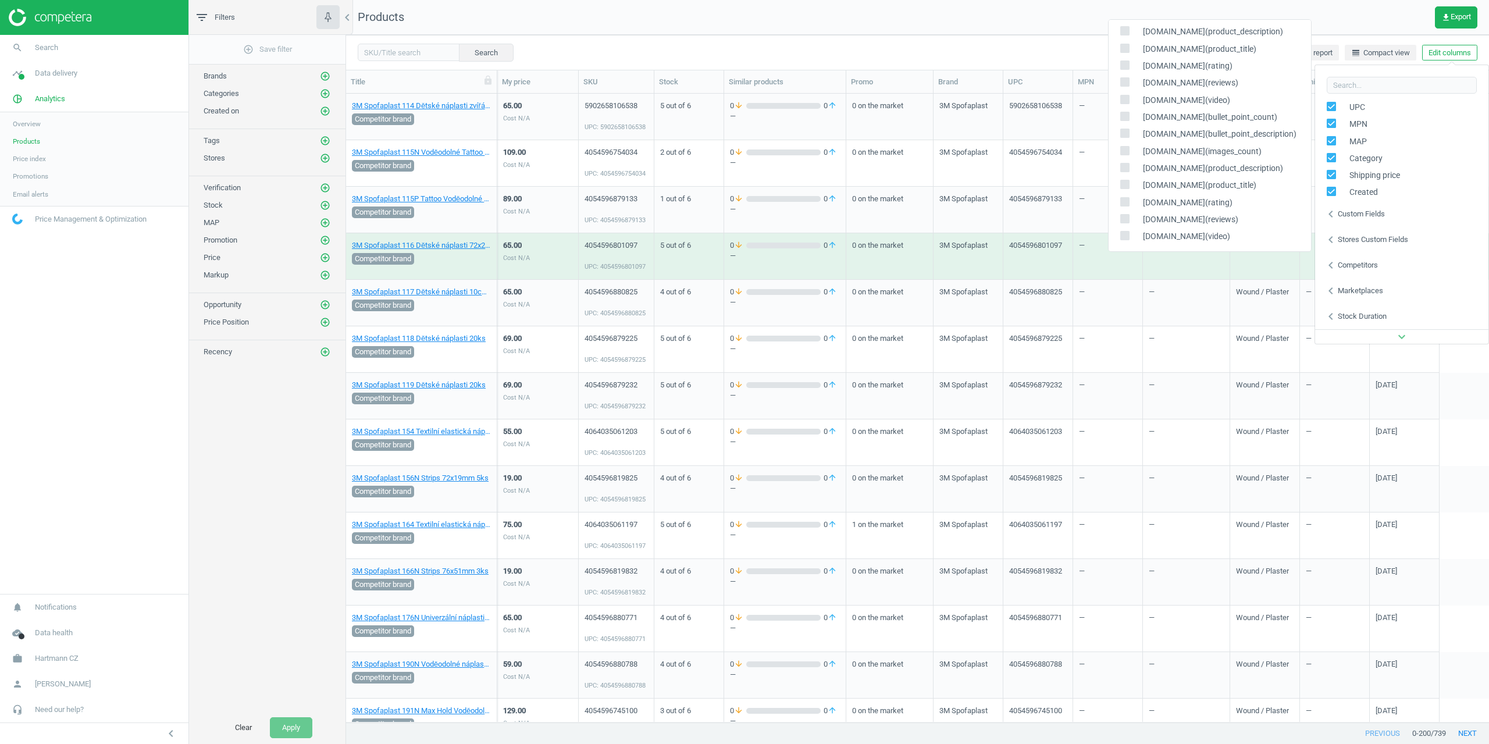
scroll to position [354, 0]
click at [1127, 128] on input "checkbox" at bounding box center [1125, 128] width 8 height 8
checkbox input "true"
click at [1126, 113] on input "checkbox" at bounding box center [1125, 112] width 8 height 8
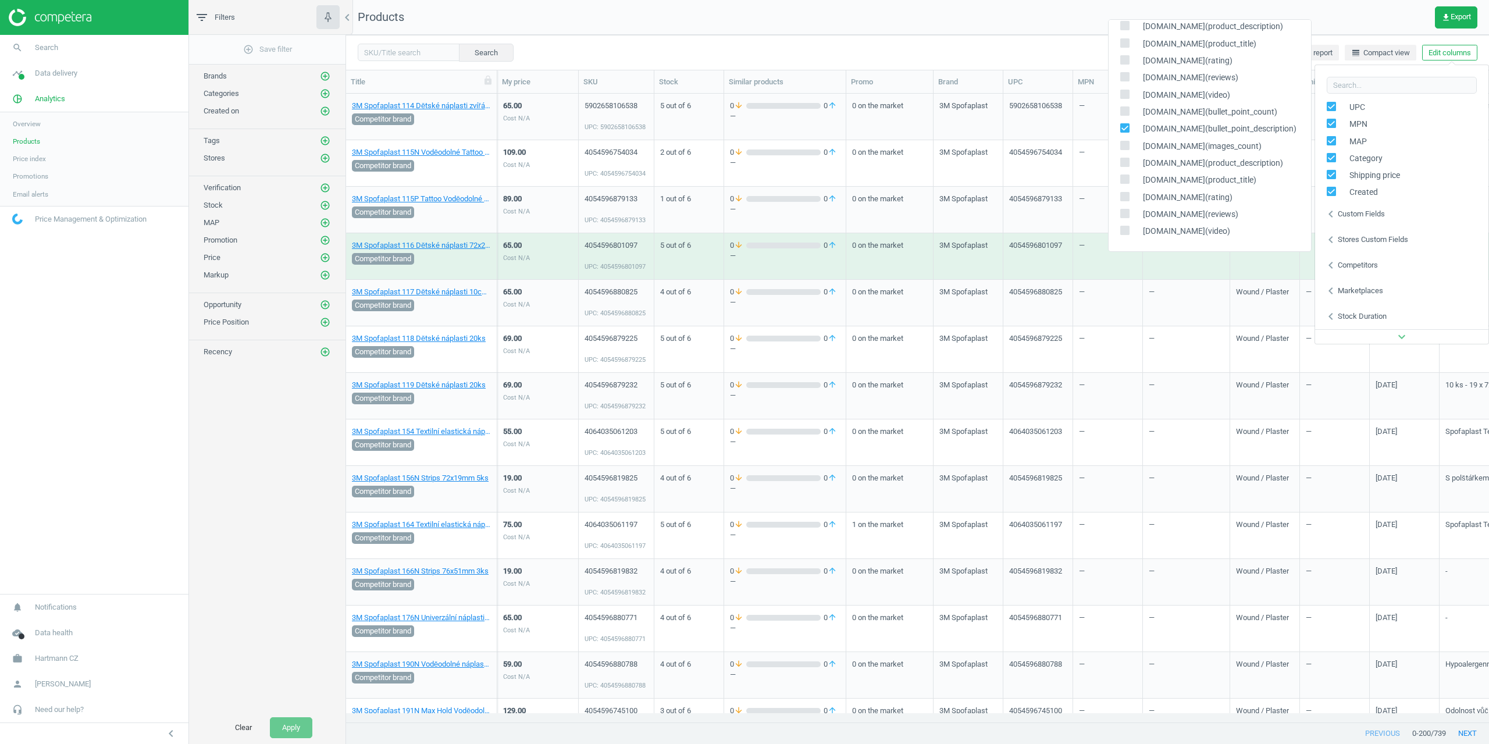
checkbox input "true"
click at [1011, 26] on nav "Products get_app Export" at bounding box center [917, 17] width 1143 height 35
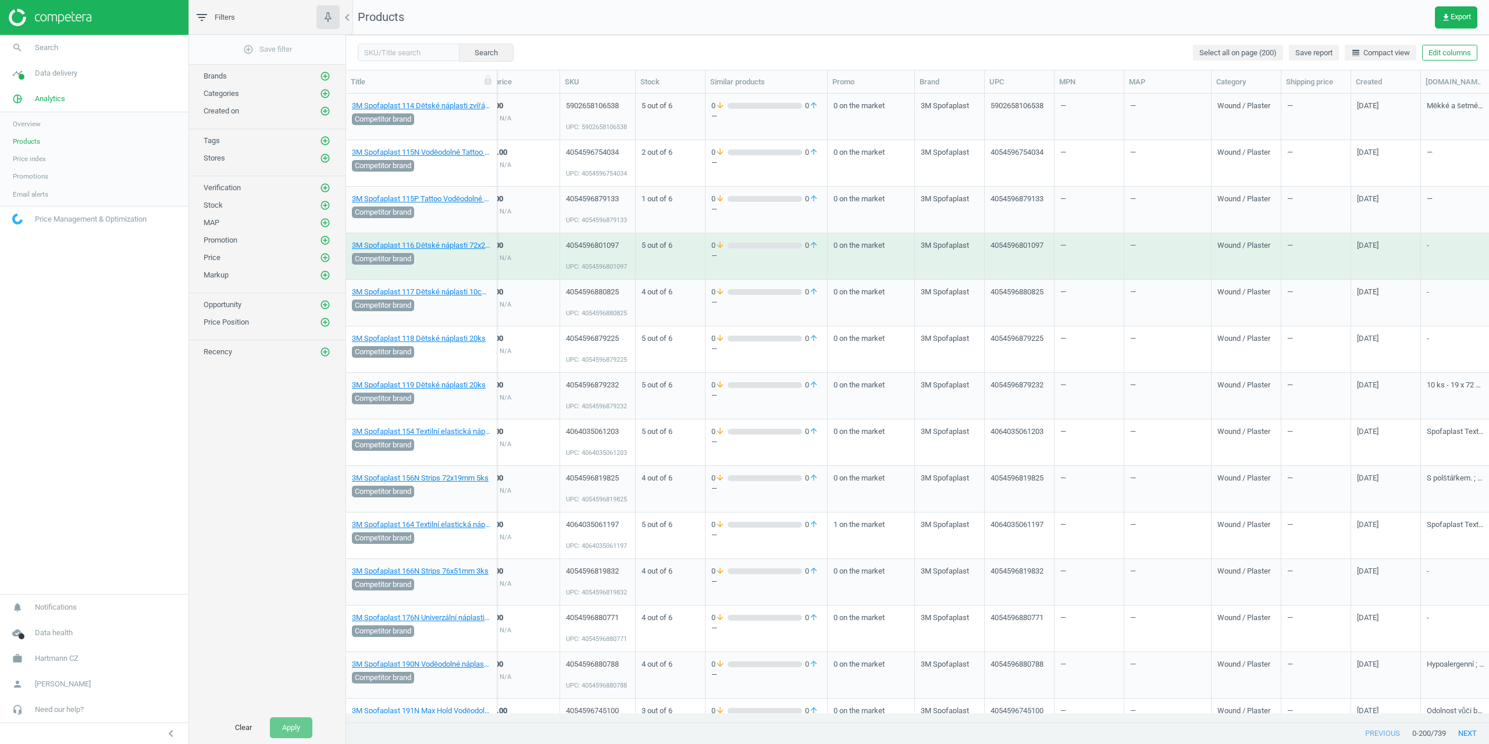
scroll to position [0, 104]
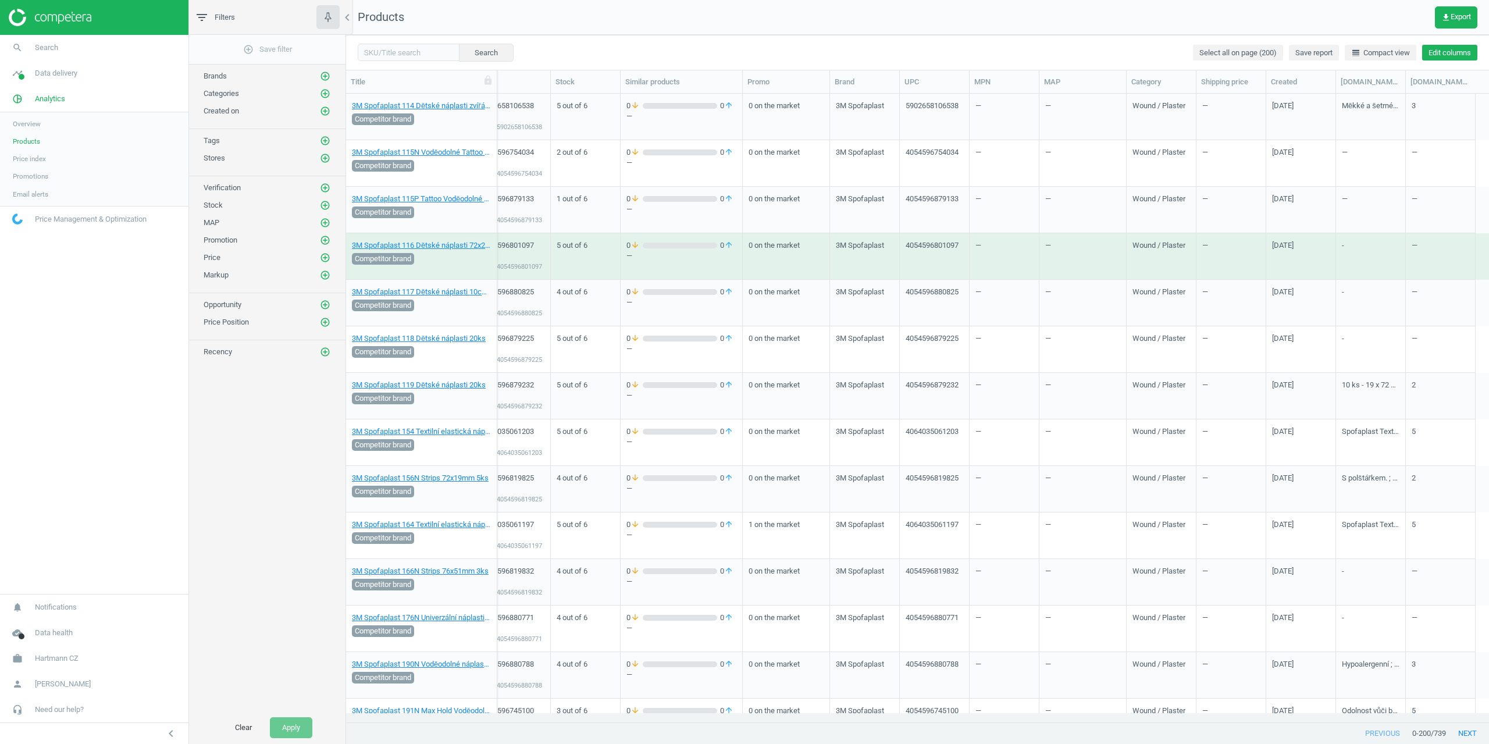
click at [1432, 55] on button "Edit columns" at bounding box center [1449, 53] width 55 height 16
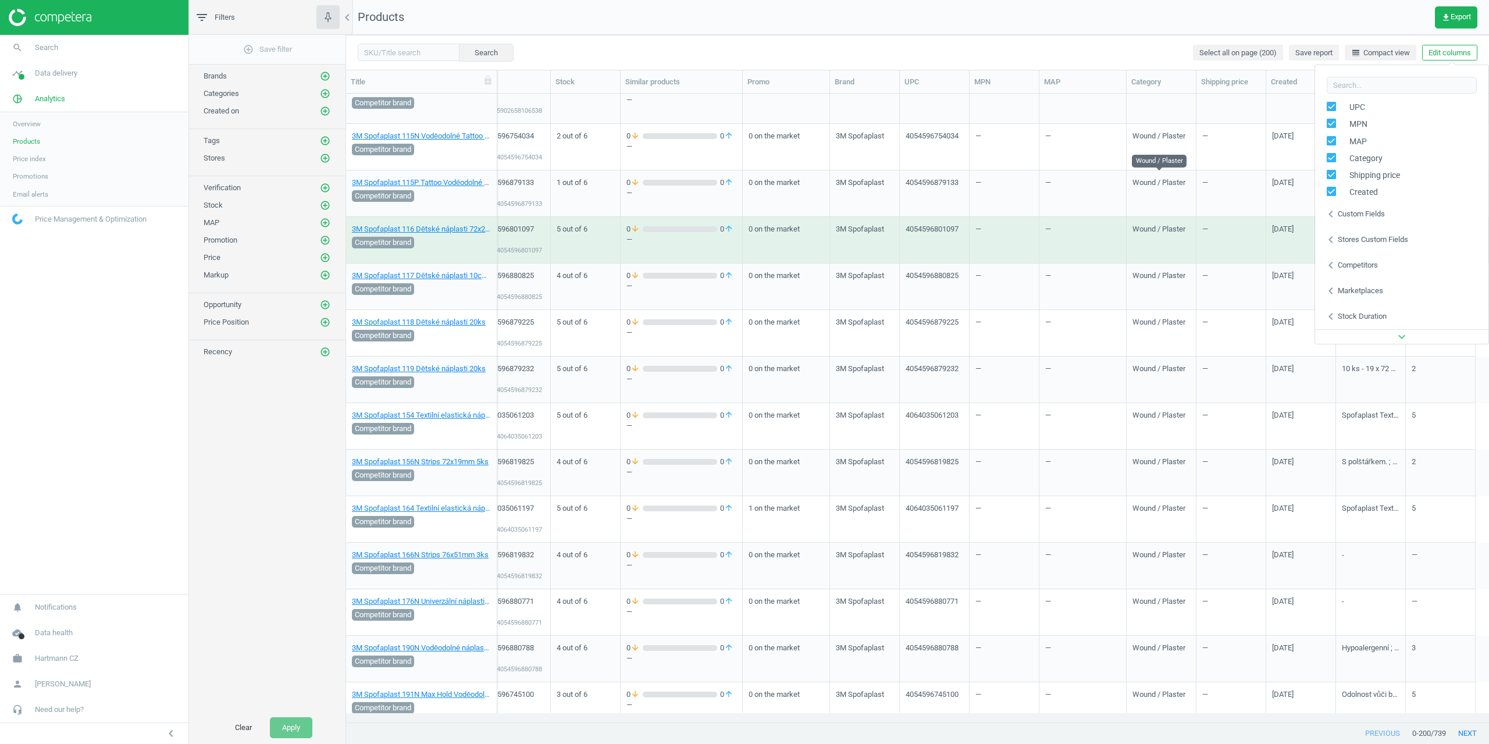
scroll to position [0, 0]
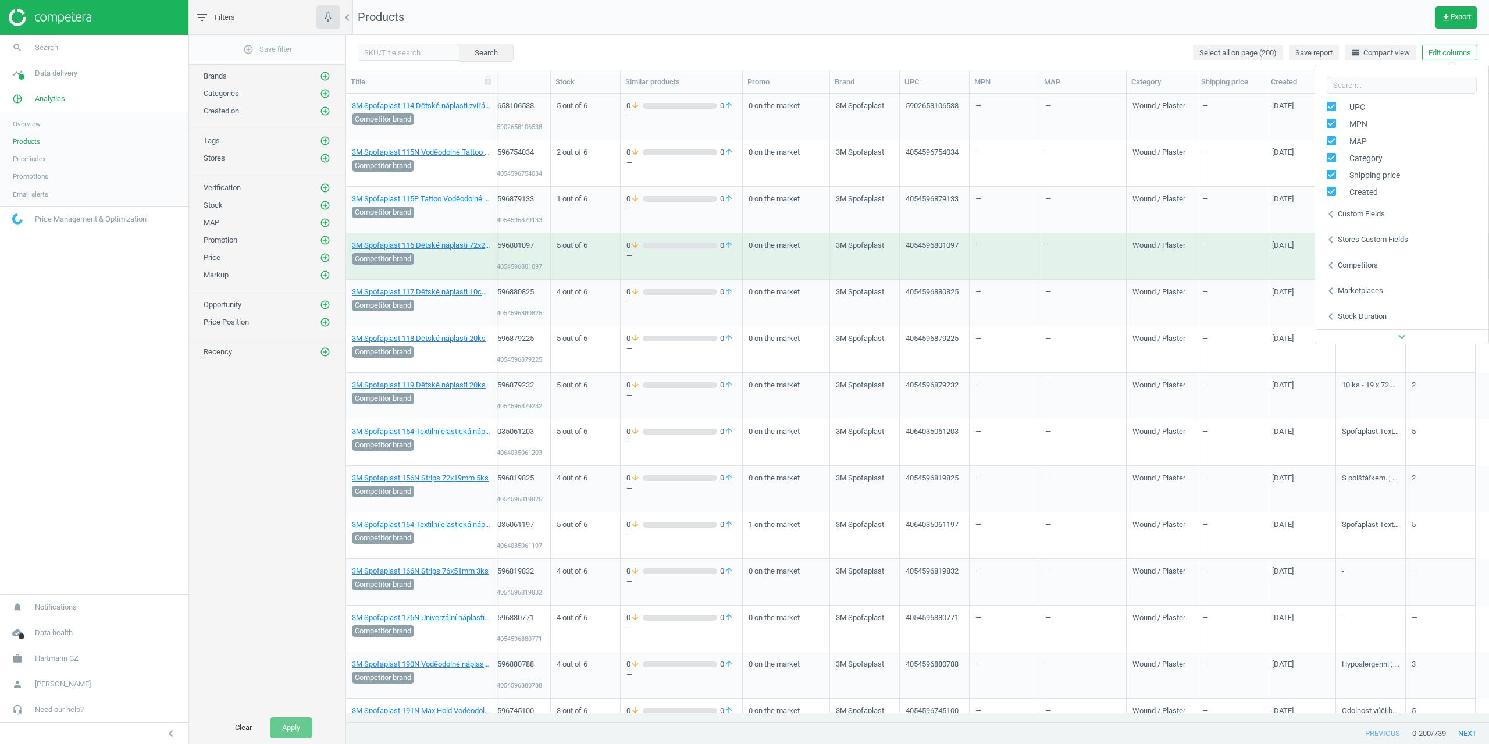
click at [1380, 234] on div "Stores custom fields" at bounding box center [1373, 239] width 70 height 10
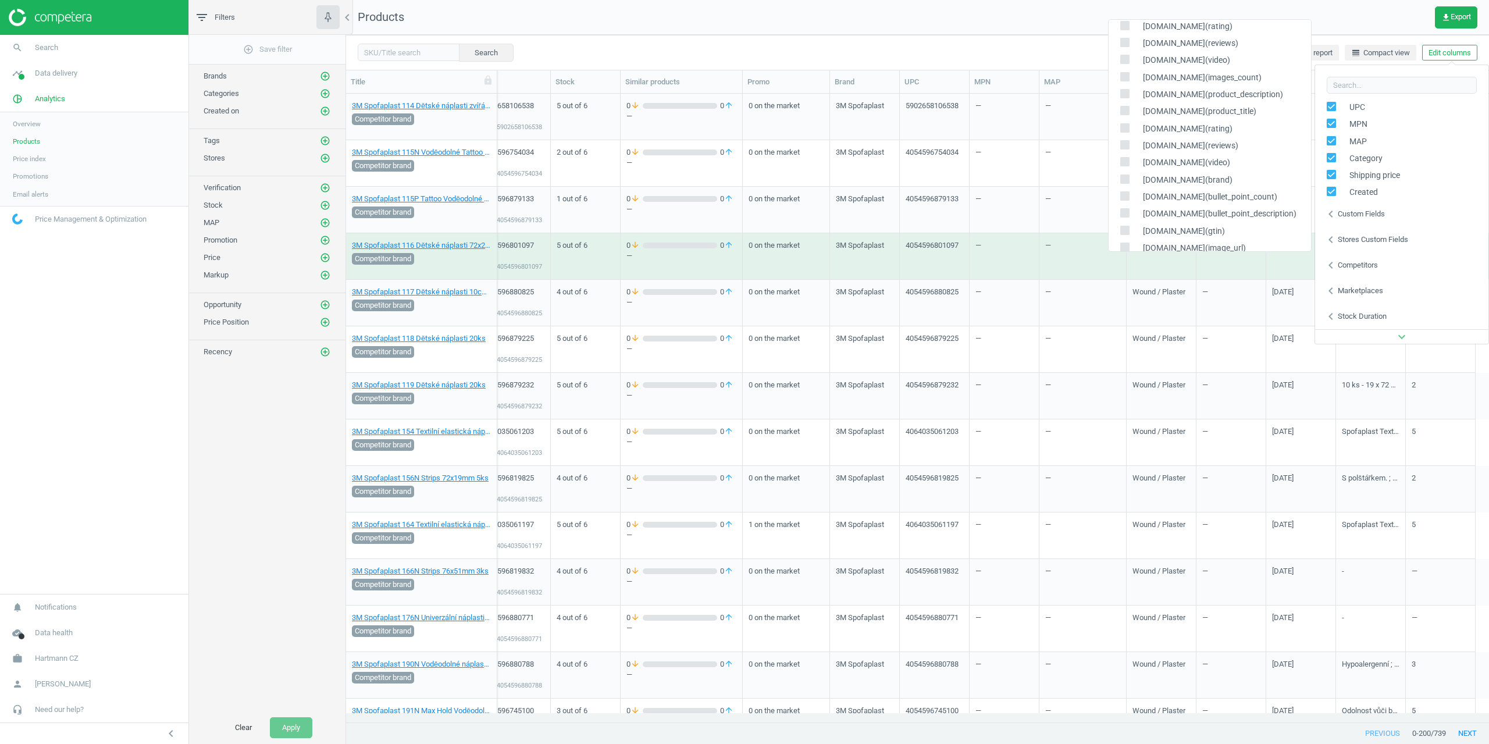
scroll to position [354, 0]
click at [1131, 110] on label at bounding box center [1128, 111] width 17 height 11
click at [1128, 110] on input "checkbox" at bounding box center [1125, 112] width 8 height 8
checkbox input "false"
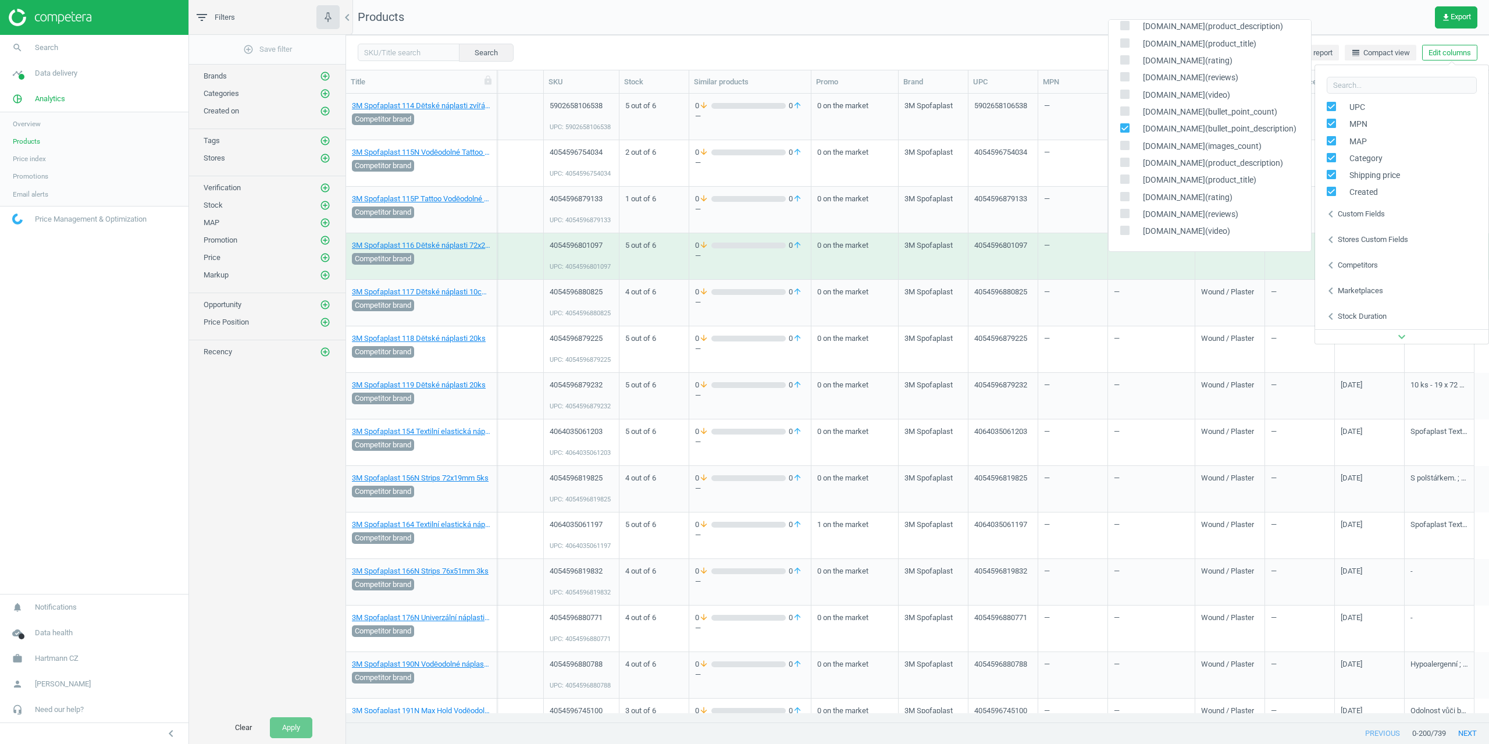
scroll to position [0, 35]
click at [1125, 124] on div "benu.cz(bullet_point_description)" at bounding box center [1210, 128] width 202 height 17
click at [1125, 125] on input "checkbox" at bounding box center [1125, 128] width 8 height 8
checkbox input "false"
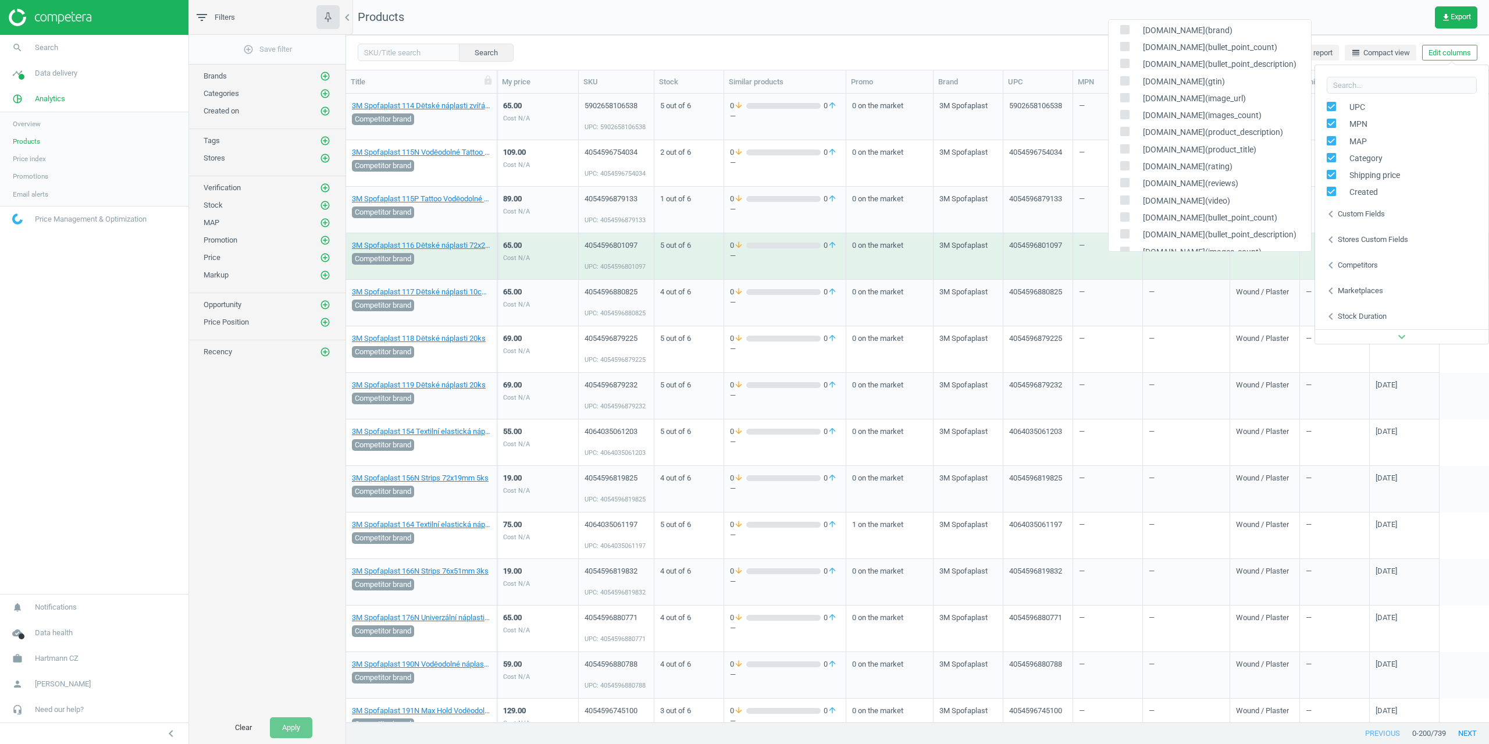
scroll to position [238, 0]
click at [1123, 211] on input "checkbox" at bounding box center [1125, 210] width 8 height 8
checkbox input "true"
click at [1125, 198] on icon at bounding box center [1124, 192] width 9 height 9
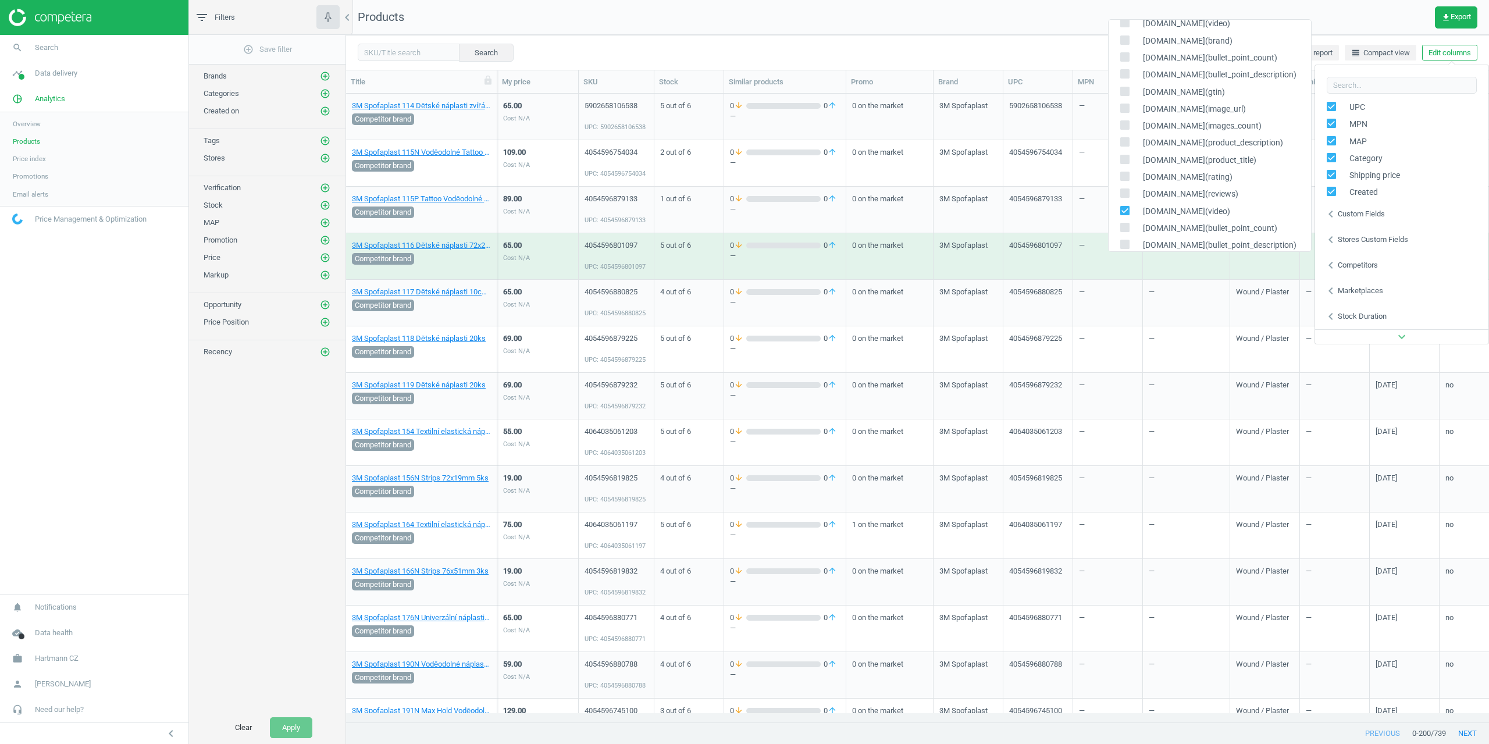
click at [1125, 197] on input "checkbox" at bounding box center [1125, 194] width 8 height 8
checkbox input "true"
click at [1127, 181] on icon at bounding box center [1124, 176] width 9 height 9
click at [1127, 180] on input "checkbox" at bounding box center [1125, 177] width 8 height 8
checkbox input "true"
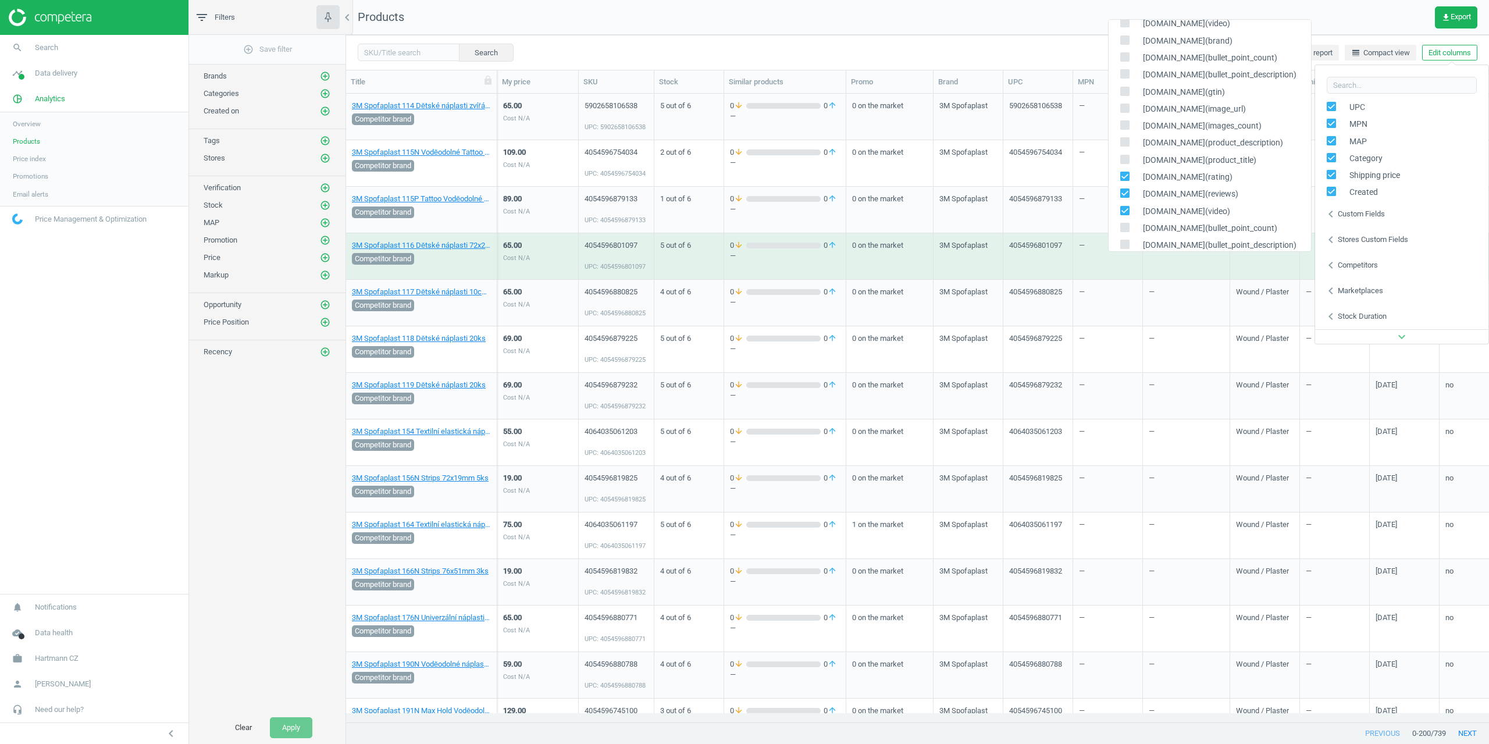
drag, startPoint x: 1125, startPoint y: 165, endPoint x: 1125, endPoint y: 148, distance: 17.4
click at [1125, 162] on span at bounding box center [1124, 159] width 9 height 9
click at [1125, 143] on input "checkbox" at bounding box center [1125, 142] width 8 height 8
checkbox input "true"
click at [1124, 158] on input "checkbox" at bounding box center [1125, 159] width 8 height 8
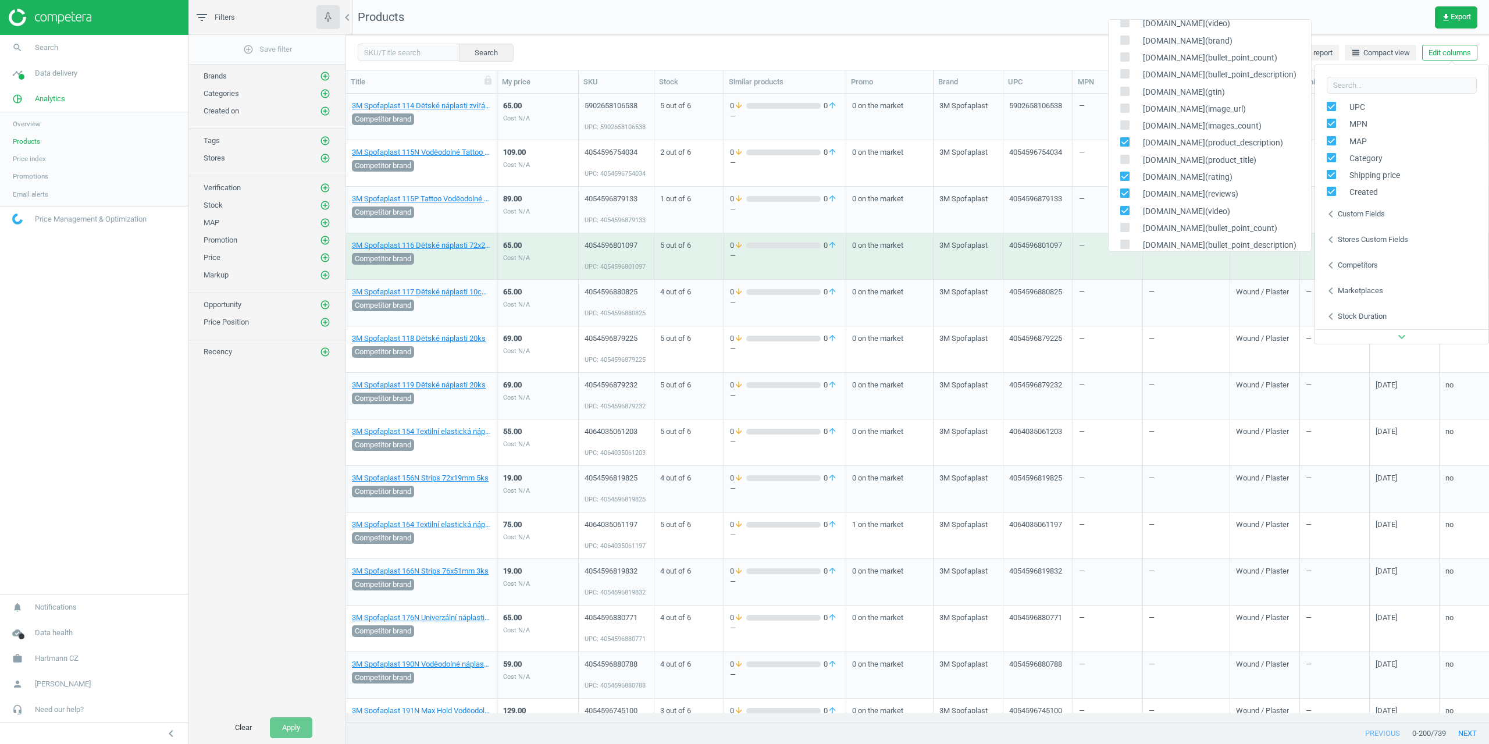
checkbox input "true"
click at [1126, 129] on span at bounding box center [1124, 124] width 9 height 9
drag, startPoint x: 1125, startPoint y: 111, endPoint x: 1124, endPoint y: 103, distance: 8.2
click at [1125, 110] on input "checkbox" at bounding box center [1125, 108] width 8 height 8
checkbox input "true"
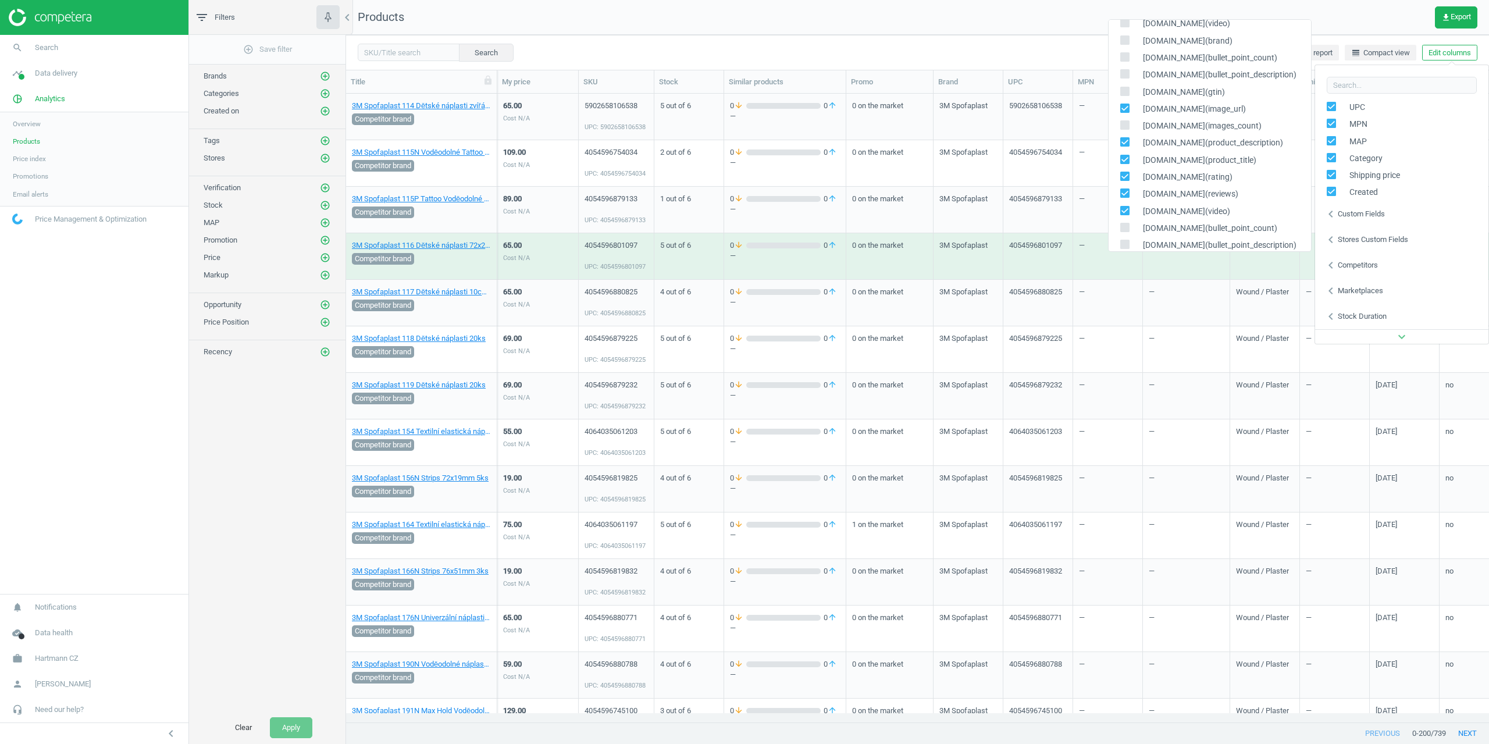
click at [1123, 96] on span at bounding box center [1124, 93] width 9 height 9
click at [1123, 95] on input "checkbox" at bounding box center [1125, 91] width 8 height 8
checkbox input "true"
click at [1123, 124] on input "checkbox" at bounding box center [1125, 126] width 8 height 8
checkbox input "true"
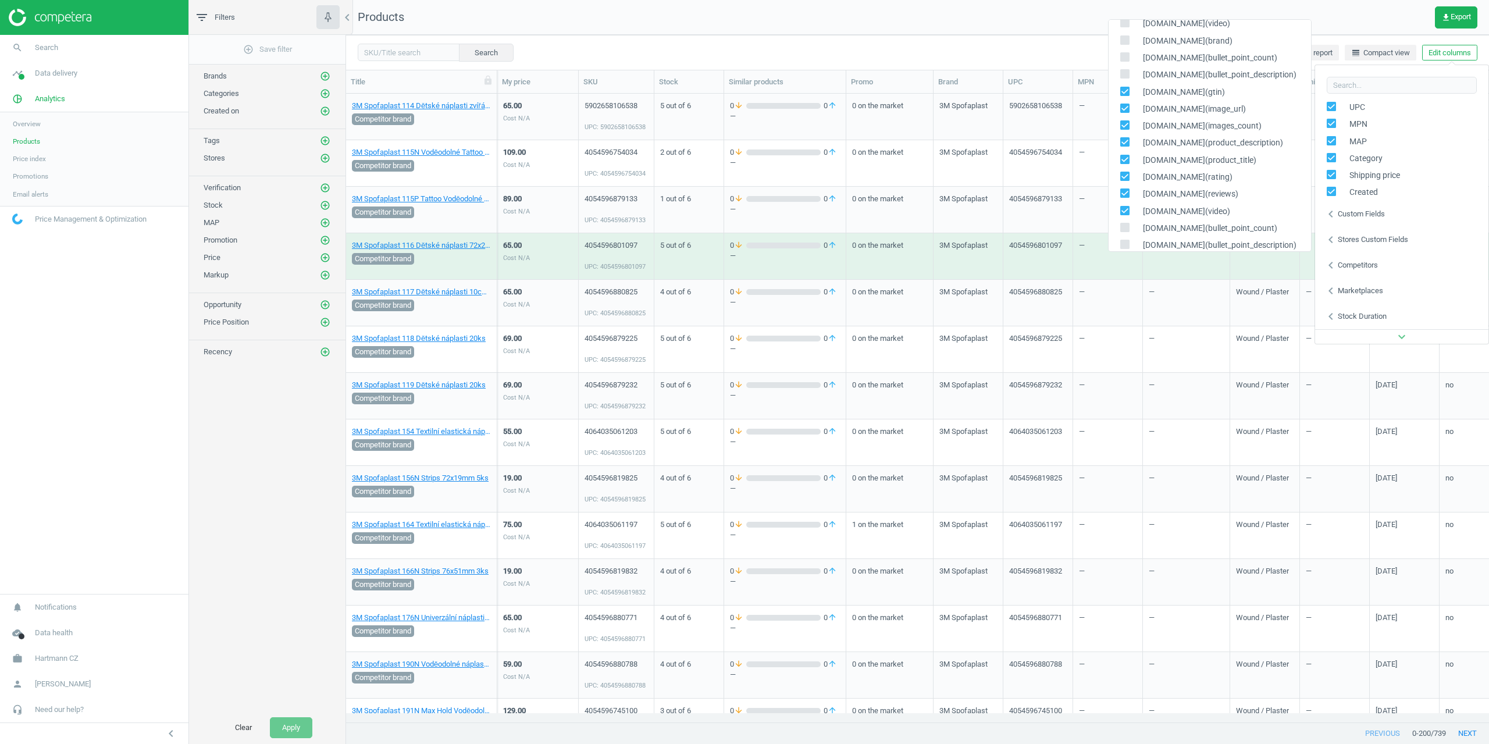
click at [1125, 82] on div "drmax.cz(bullet_point_description)" at bounding box center [1210, 74] width 202 height 17
click at [1125, 94] on input "checkbox" at bounding box center [1125, 91] width 8 height 8
click at [1123, 93] on input "checkbox" at bounding box center [1125, 91] width 8 height 8
click at [1121, 94] on input "checkbox" at bounding box center [1125, 91] width 8 height 8
checkbox input "false"
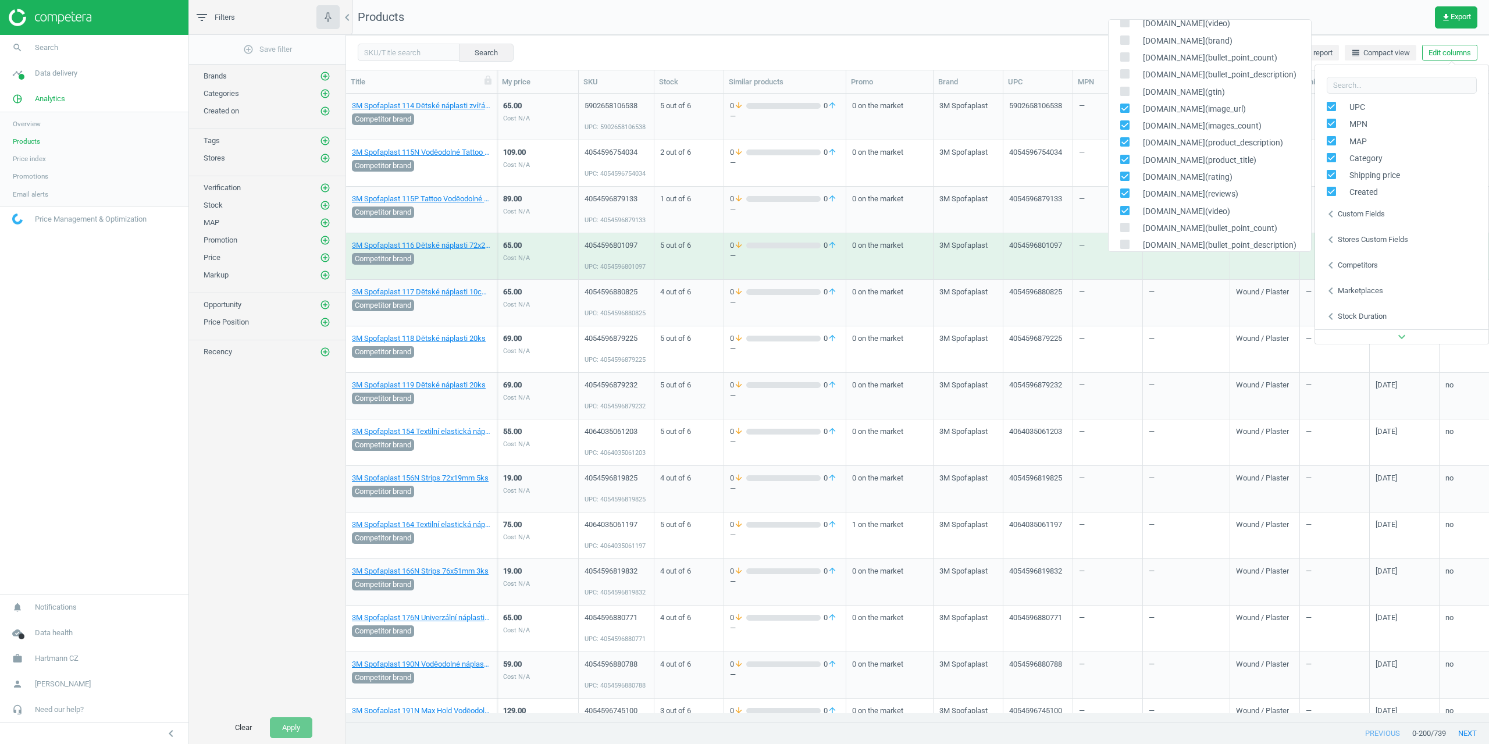
click at [1126, 76] on input "checkbox" at bounding box center [1125, 74] width 8 height 8
checkbox input "true"
click at [1127, 55] on input "checkbox" at bounding box center [1125, 57] width 8 height 8
checkbox input "true"
click at [1011, 26] on nav "Products get_app Export" at bounding box center [917, 17] width 1143 height 35
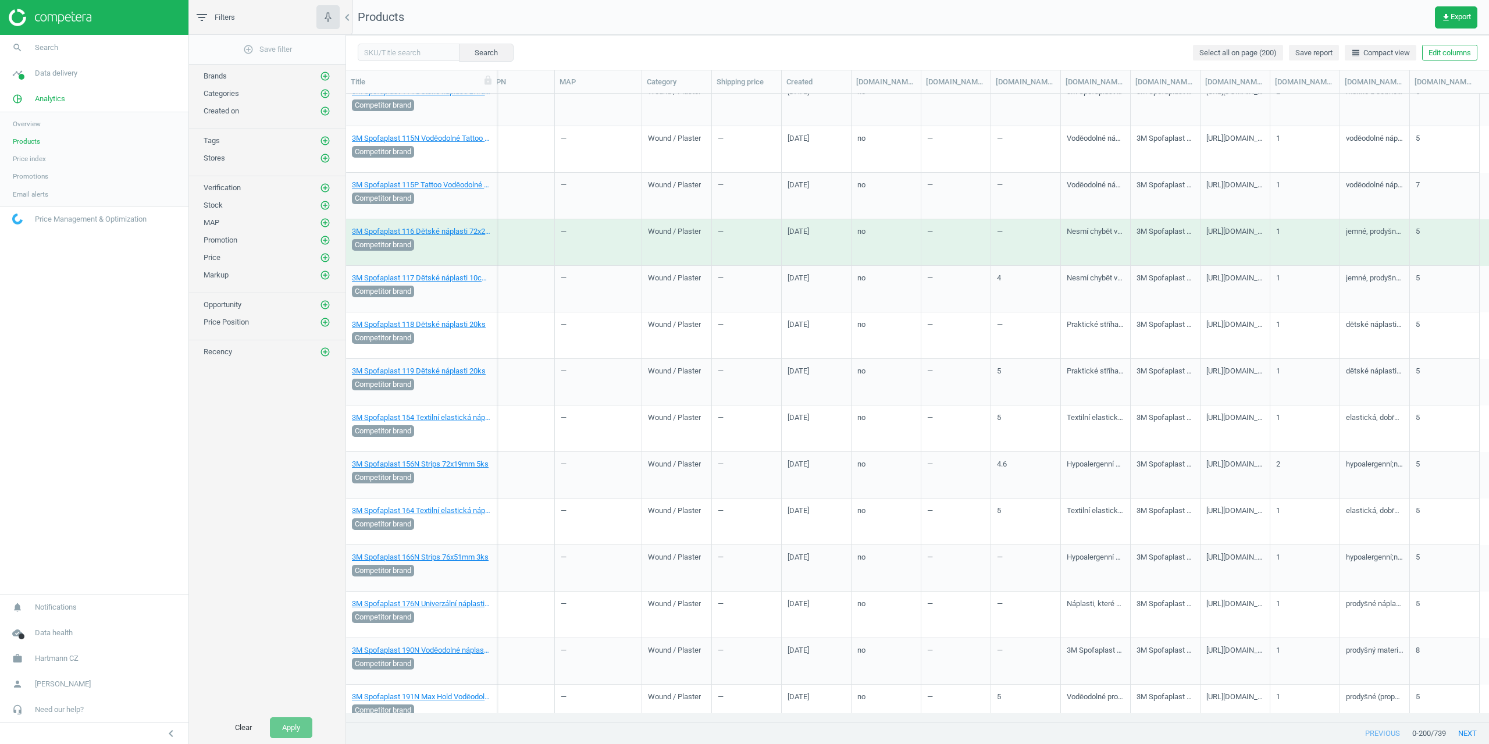
scroll to position [0, 0]
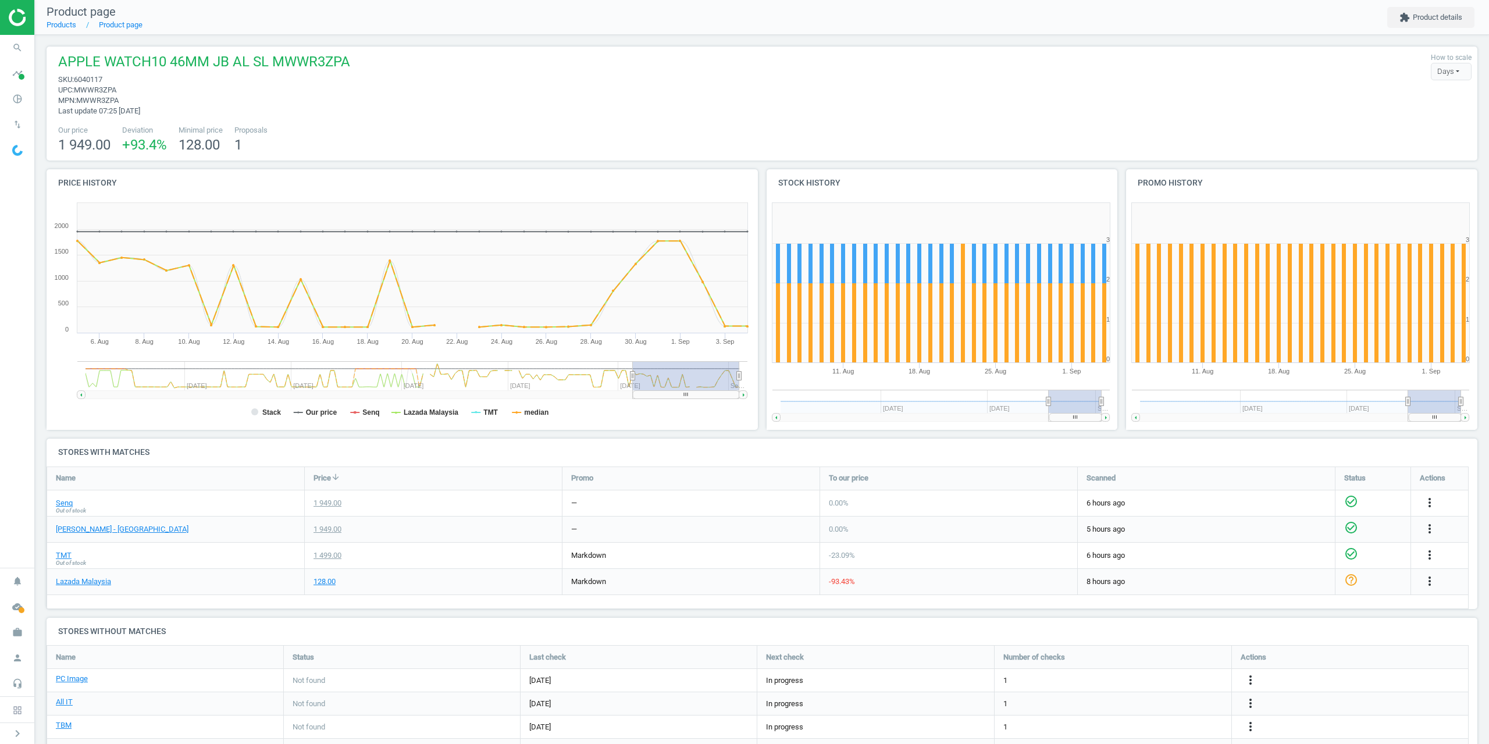
drag, startPoint x: 62, startPoint y: 507, endPoint x: 288, endPoint y: 515, distance: 226.4
click at [288, 515] on div "Senq Out of stock" at bounding box center [175, 503] width 257 height 26
